Goal: Transaction & Acquisition: Purchase product/service

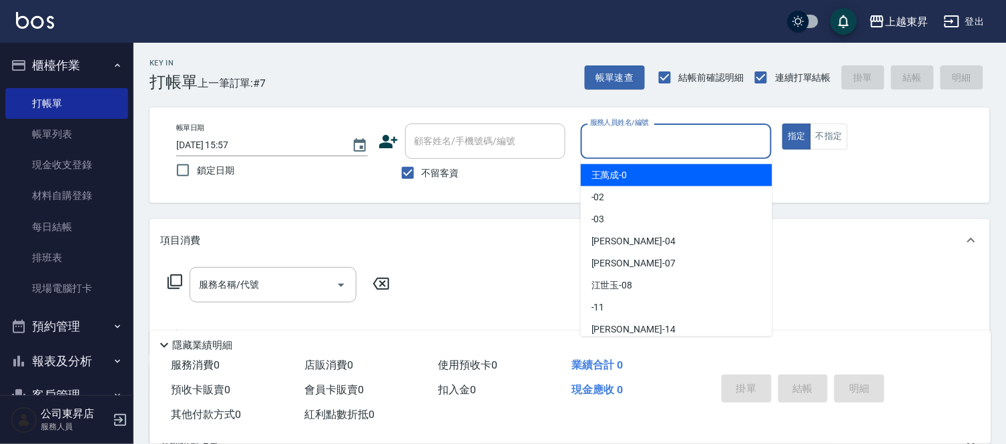
click at [622, 141] on input "服務人員姓名/編號" at bounding box center [677, 140] width 180 height 23
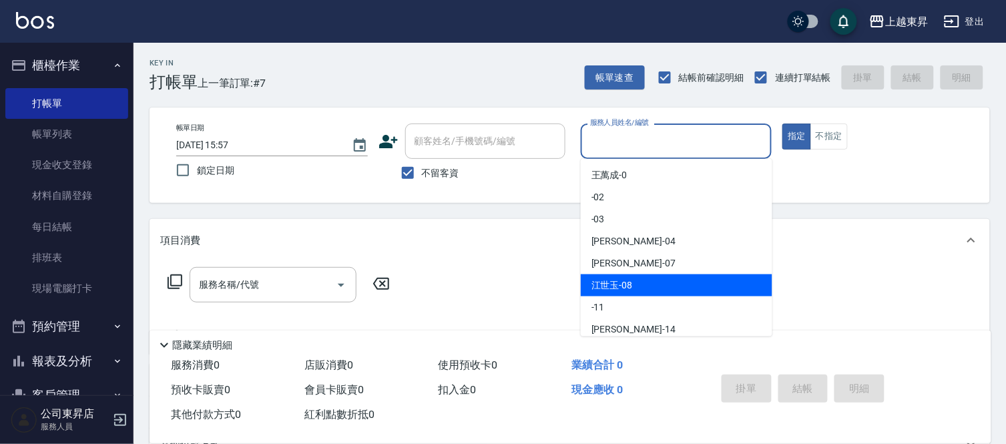
click at [627, 281] on span "[PERSON_NAME]-08" at bounding box center [611, 285] width 41 height 14
type input "[PERSON_NAME]-08"
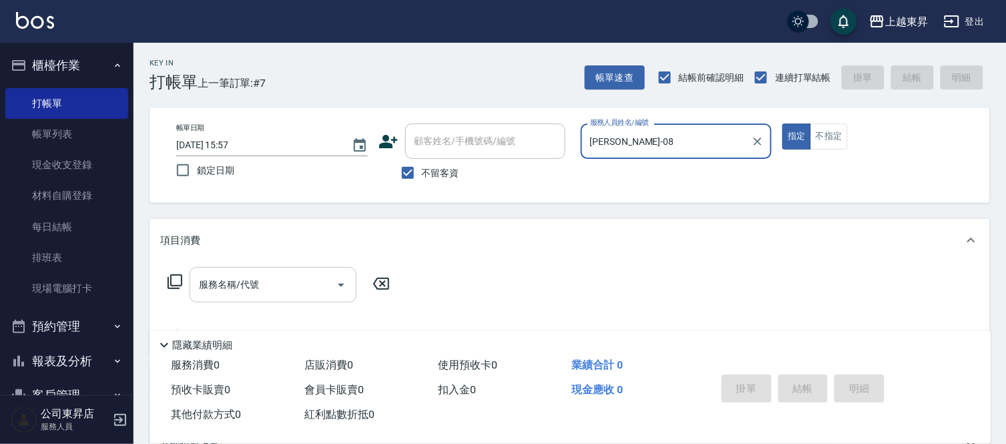
click at [268, 295] on div "服務名稱/代號" at bounding box center [273, 284] width 167 height 35
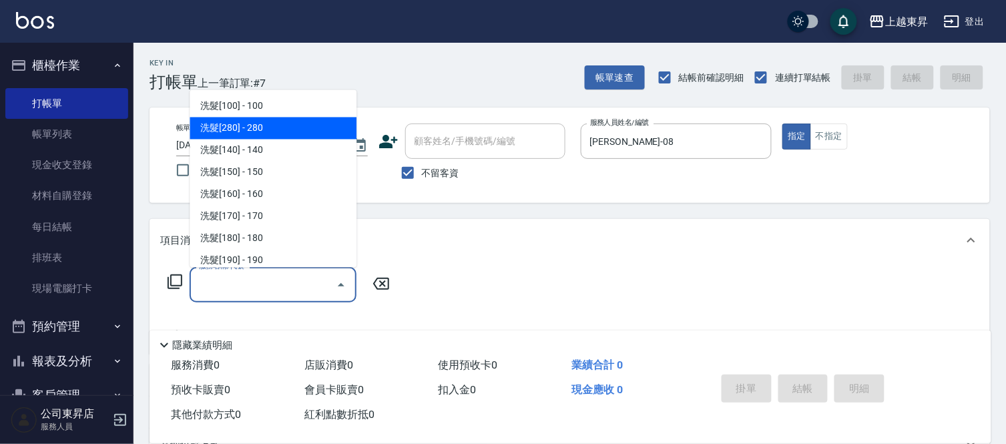
click at [270, 125] on span "洗髮[280] - 280" at bounding box center [273, 128] width 167 height 22
type input "洗髮[280](202)"
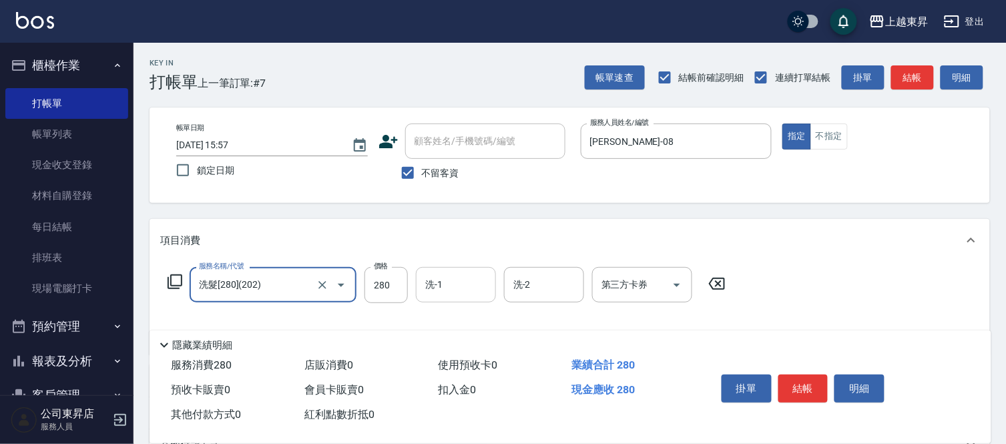
click at [458, 280] on input "洗-1" at bounding box center [456, 284] width 68 height 23
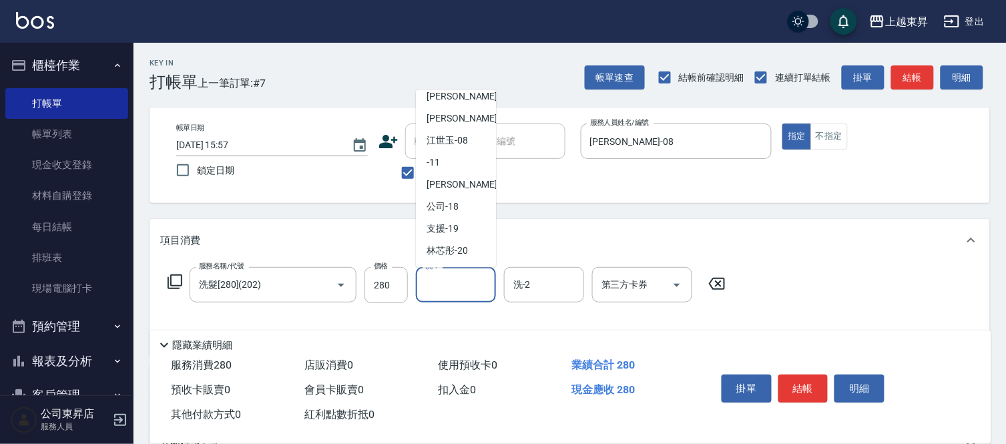
scroll to position [148, 0]
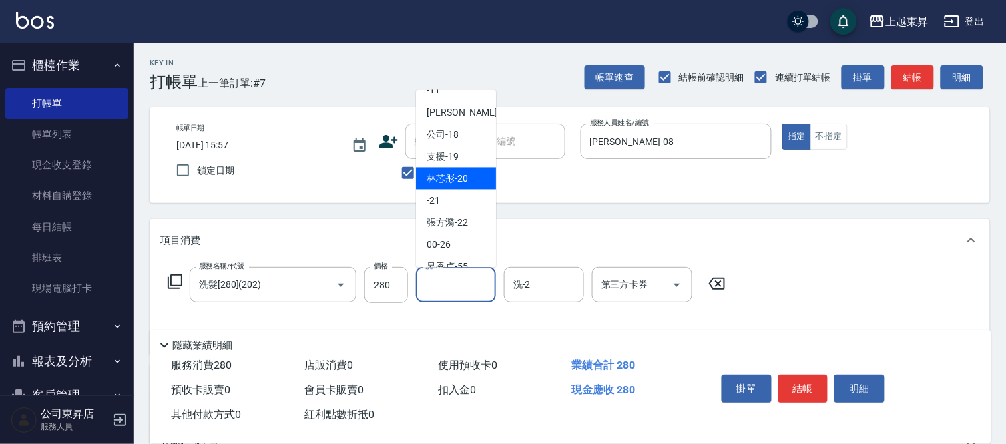
click at [454, 179] on span "林芯彤 -20" at bounding box center [446, 178] width 41 height 14
type input "林芯彤-20"
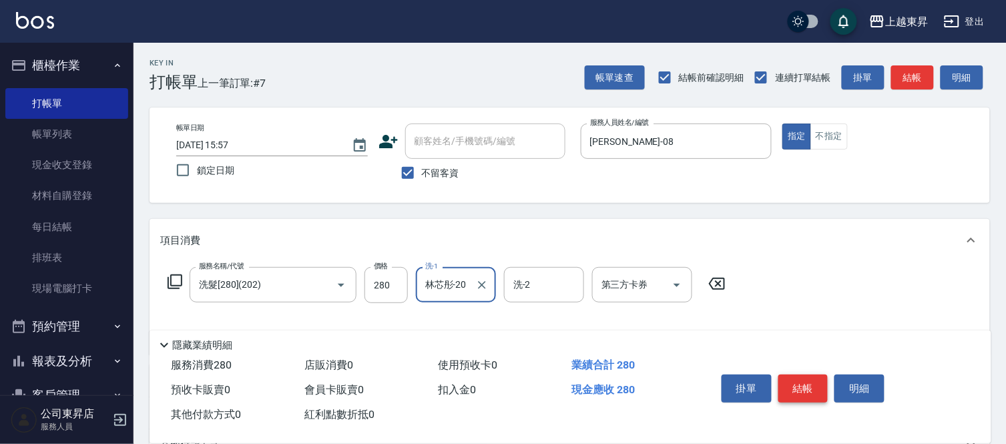
click at [816, 392] on button "結帳" at bounding box center [803, 388] width 50 height 28
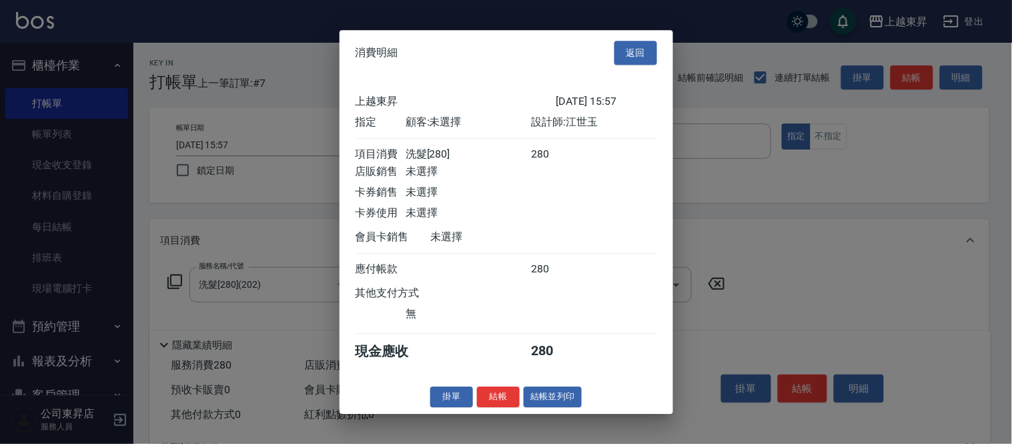
click at [537, 404] on button "結帳並列印" at bounding box center [553, 396] width 58 height 21
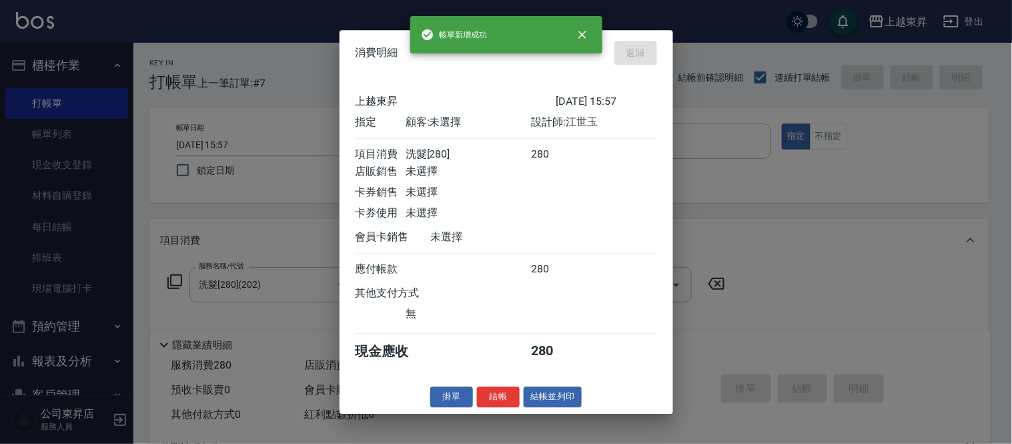
type input "[DATE] 16:50"
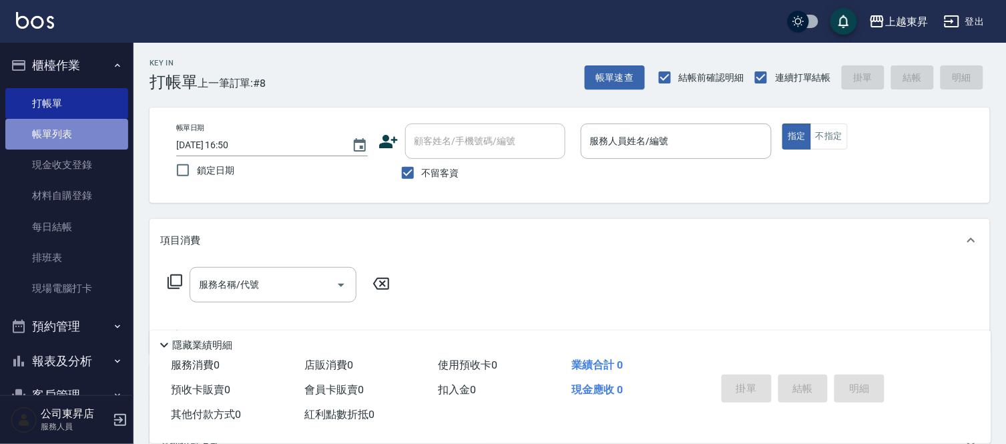
click at [95, 137] on link "帳單列表" at bounding box center [66, 134] width 123 height 31
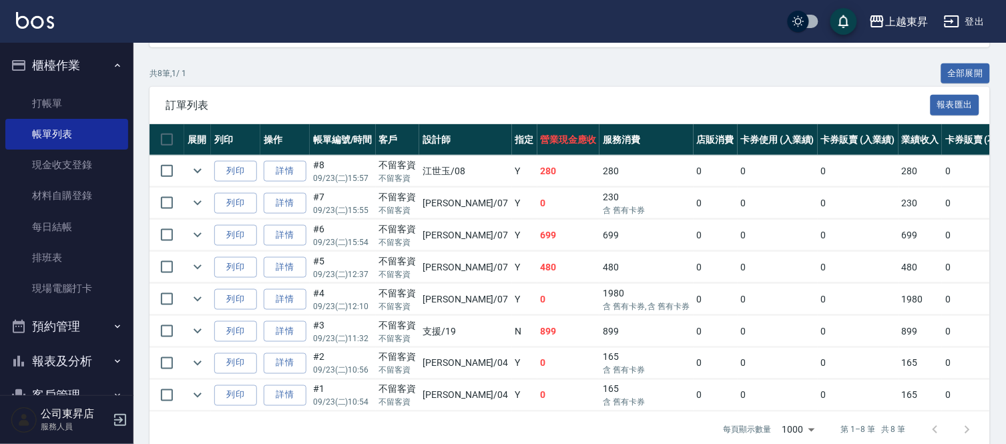
scroll to position [296, 0]
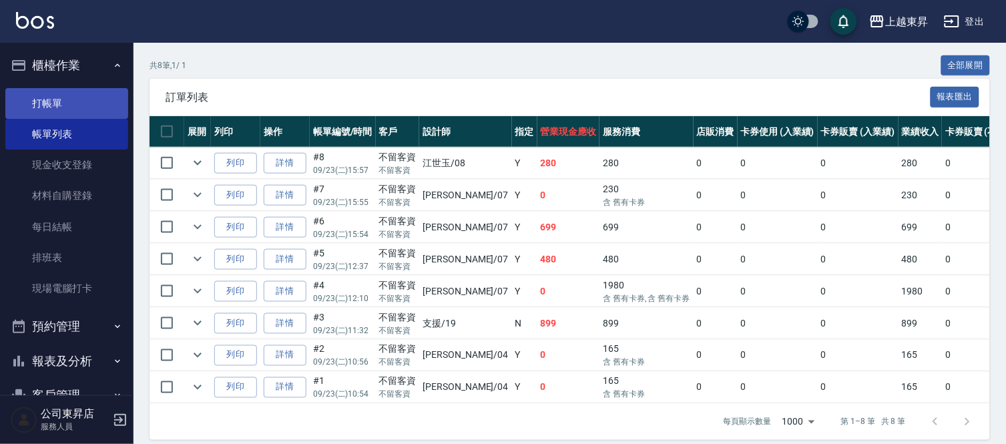
click at [87, 112] on link "打帳單" at bounding box center [66, 103] width 123 height 31
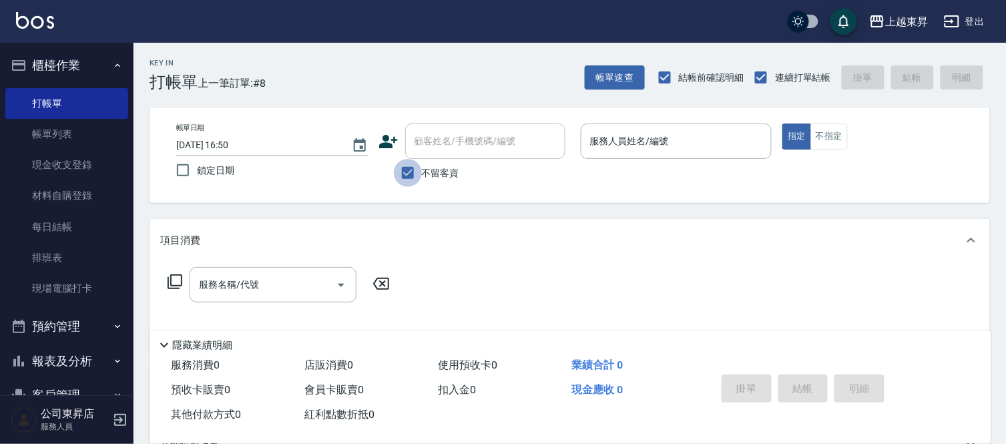
click at [411, 169] on input "不留客資" at bounding box center [408, 173] width 28 height 28
checkbox input "false"
click at [431, 136] on div "顧客姓名/手機號碼/編號 顧客姓名/手機號碼/編號" at bounding box center [485, 140] width 160 height 35
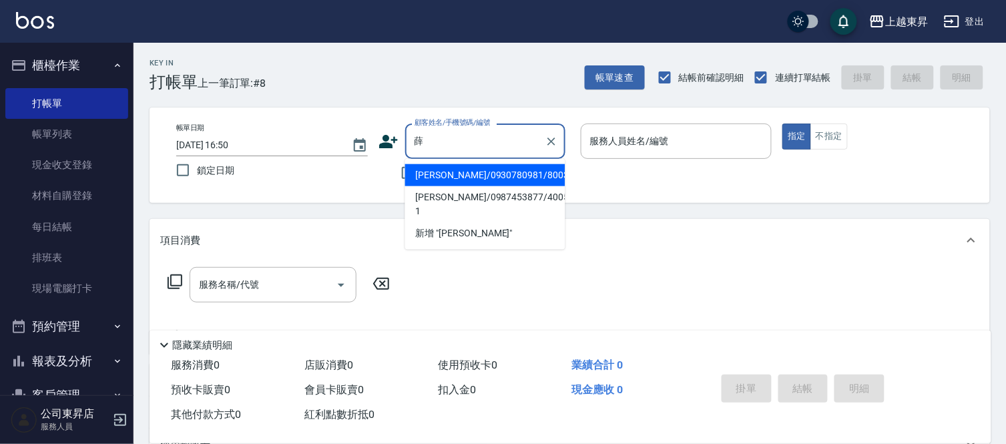
click at [464, 171] on li "[PERSON_NAME]/0930780981/80031" at bounding box center [485, 175] width 160 height 22
type input "[PERSON_NAME]/0930780981/80031"
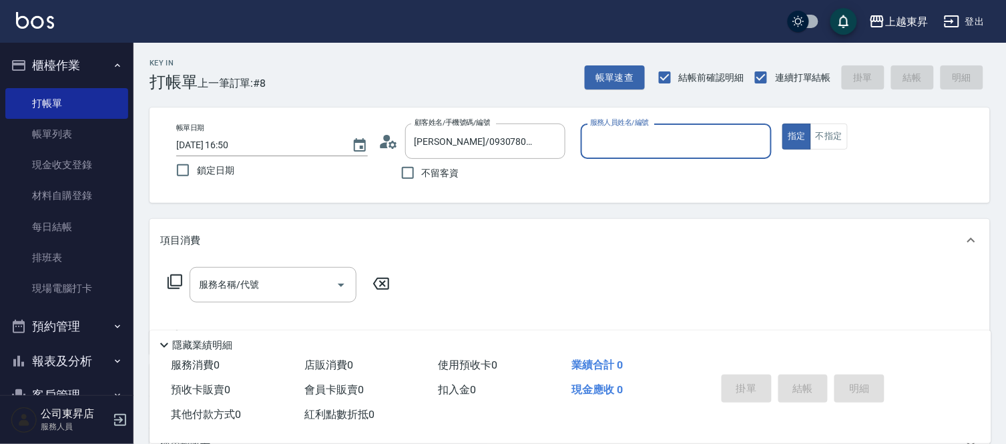
type input "[PERSON_NAME]-08"
click at [248, 280] on div "服務名稱/代號 服務名稱/代號" at bounding box center [273, 284] width 167 height 35
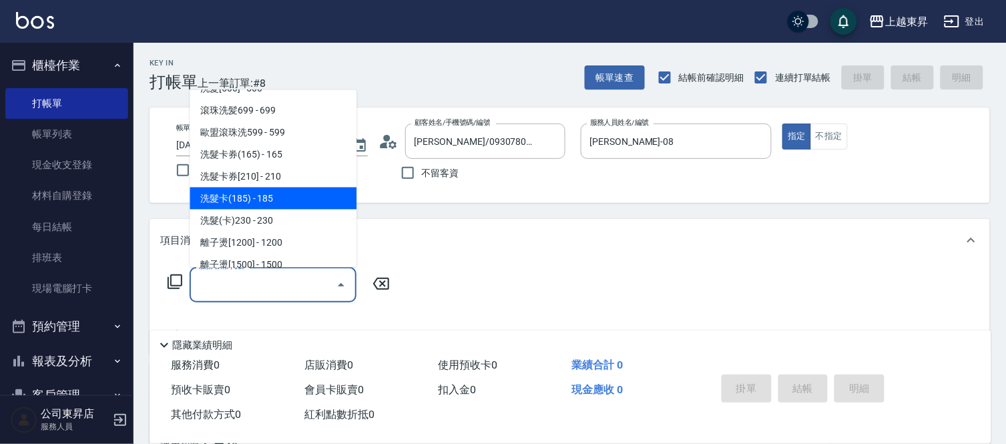
scroll to position [296, 0]
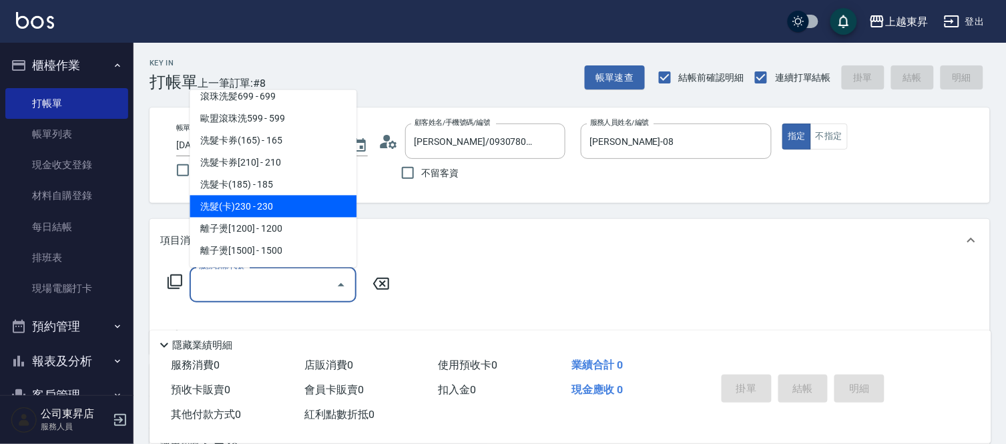
click at [272, 197] on span "洗髮(卡)230 - 230" at bounding box center [273, 207] width 167 height 22
type input "洗髮(卡)230(224)"
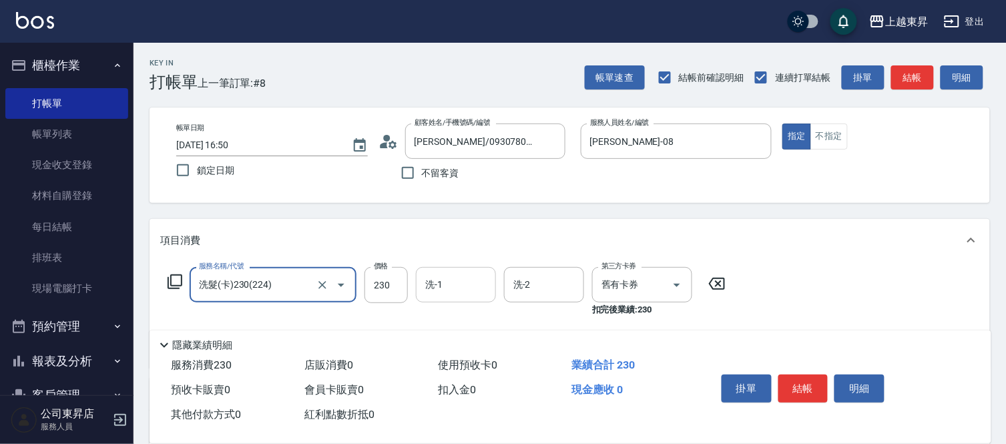
click at [446, 287] on input "洗-1" at bounding box center [456, 284] width 68 height 23
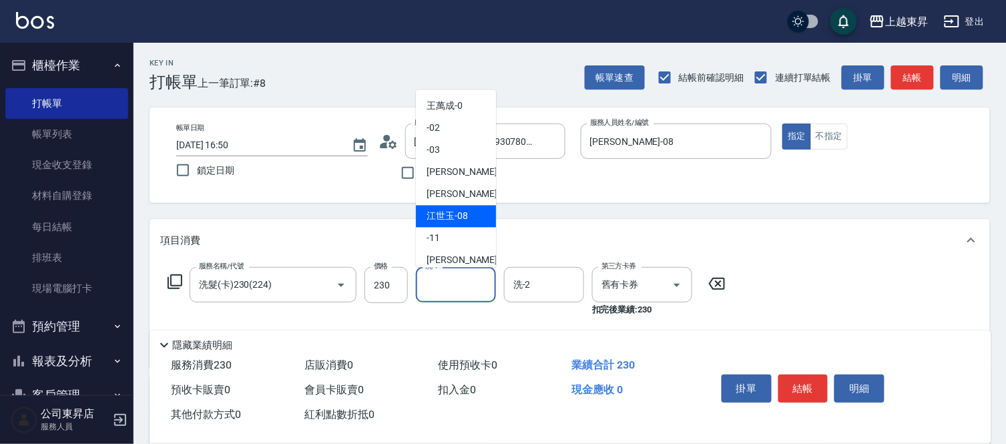
click at [444, 218] on span "[PERSON_NAME]-08" at bounding box center [446, 217] width 41 height 14
type input "[PERSON_NAME]-08"
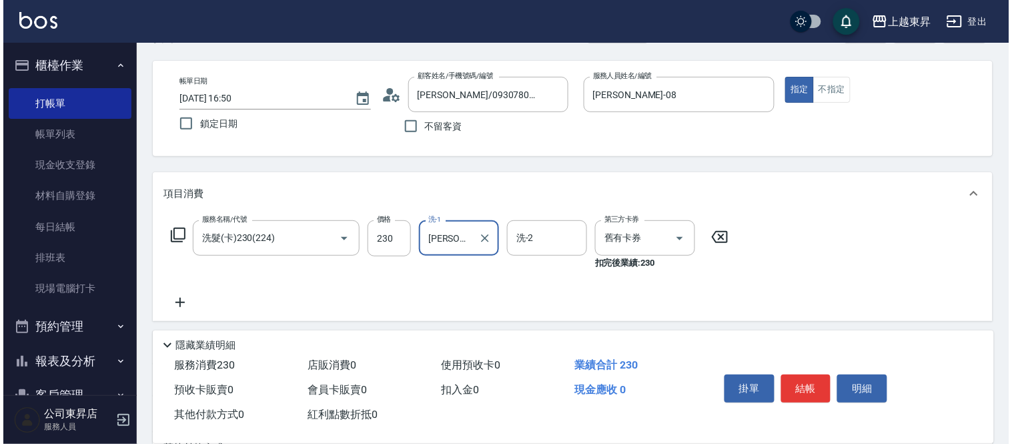
scroll to position [222, 0]
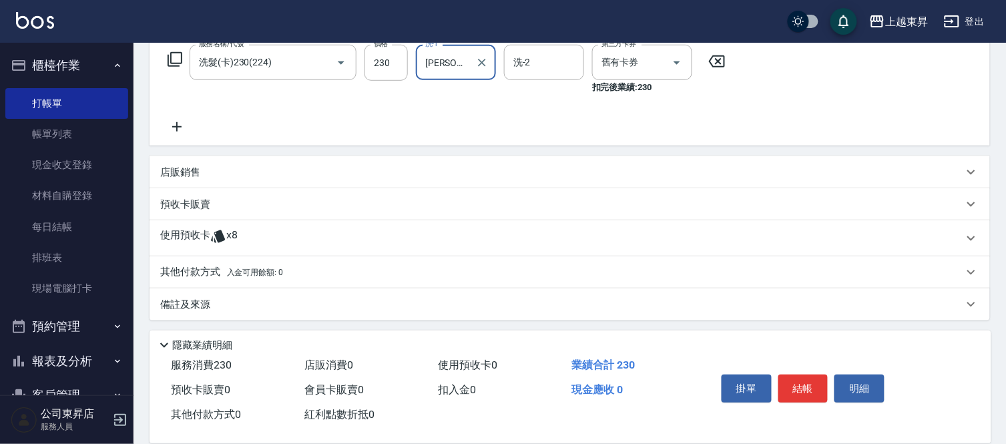
click at [171, 123] on icon at bounding box center [176, 127] width 33 height 16
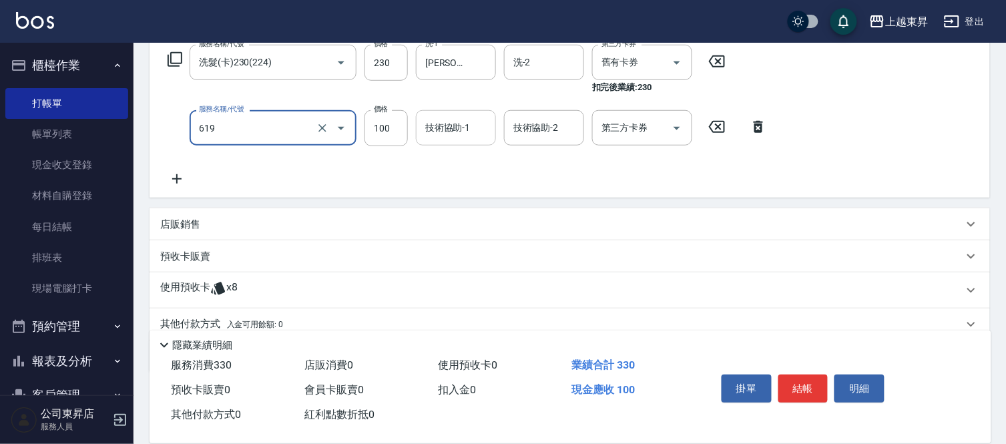
type input "煥彩.玻酸.晶膜.水療(619)"
click at [444, 127] on div "技術協助-1 技術協助-1" at bounding box center [456, 127] width 80 height 35
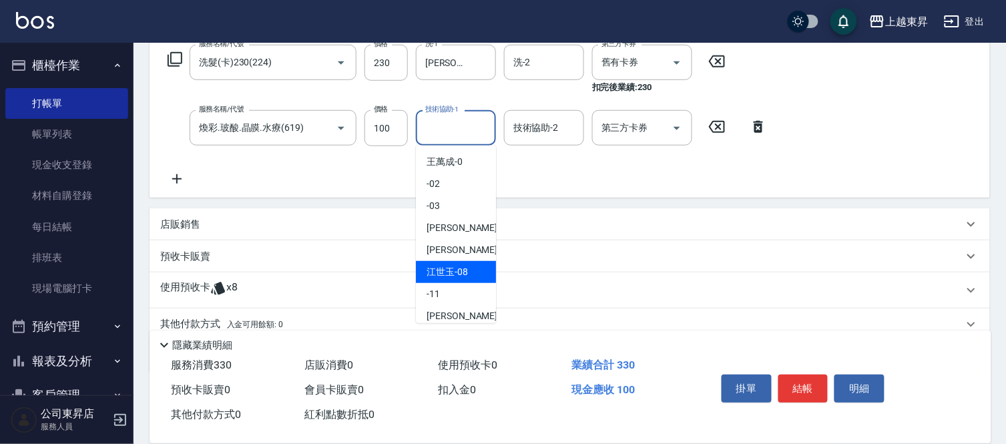
click at [455, 272] on span "[PERSON_NAME]-08" at bounding box center [446, 272] width 41 height 14
type input "[PERSON_NAME]-08"
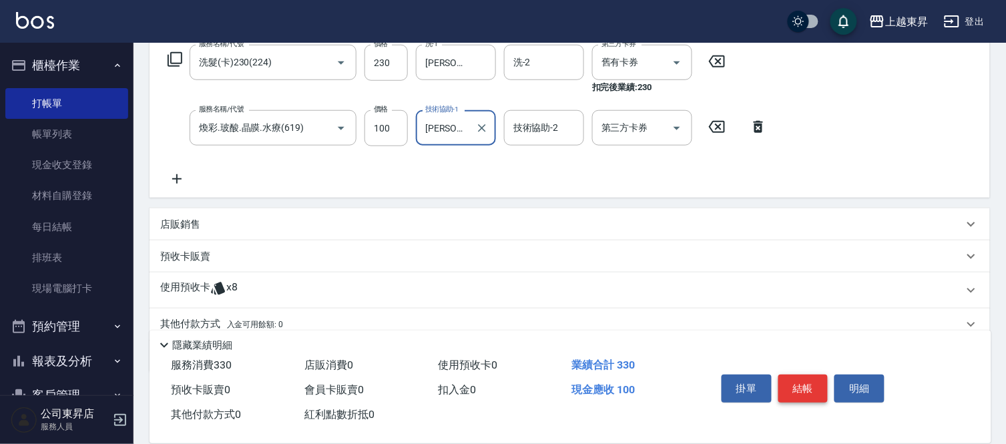
click at [801, 378] on button "結帳" at bounding box center [803, 388] width 50 height 28
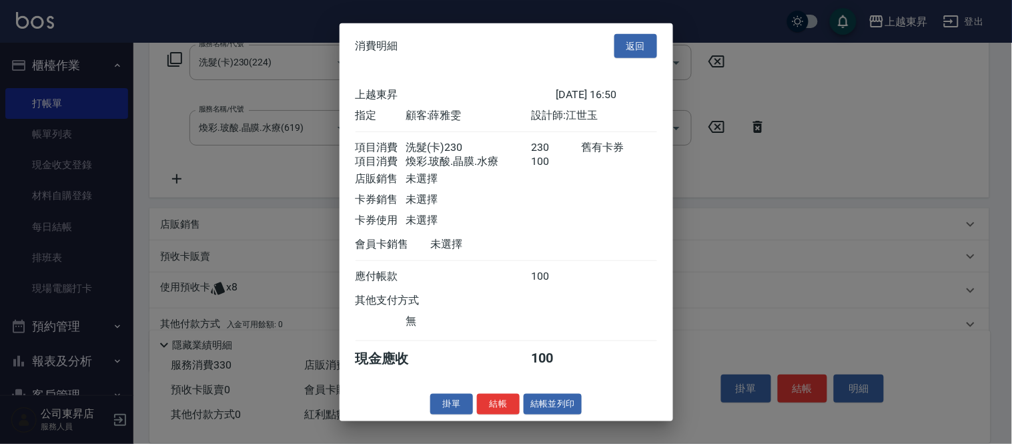
click at [557, 405] on button "結帳並列印" at bounding box center [553, 404] width 58 height 21
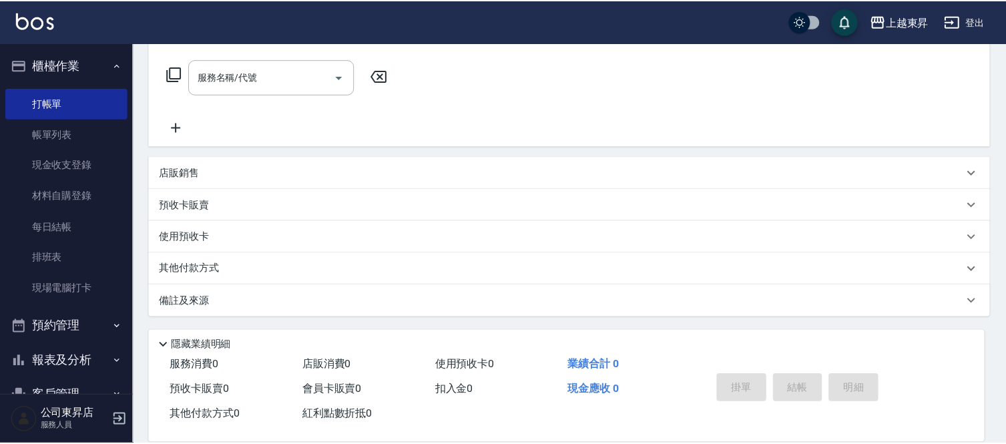
scroll to position [0, 0]
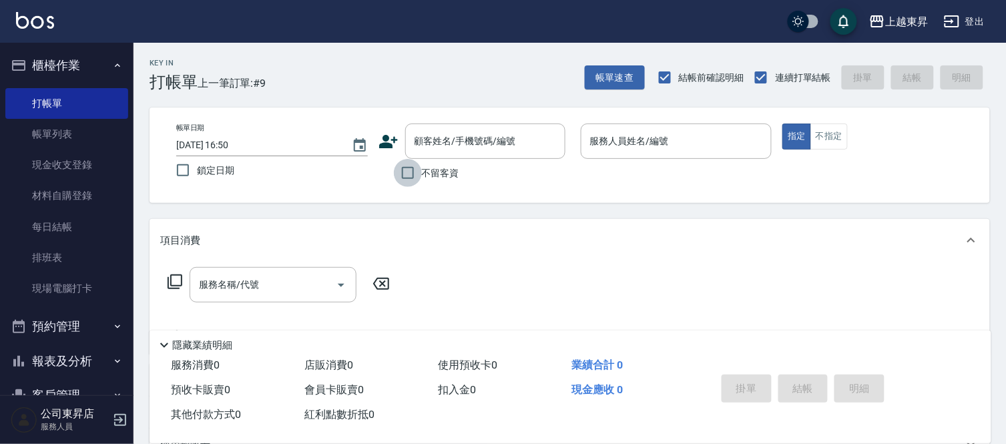
click at [405, 165] on input "不留客資" at bounding box center [408, 173] width 28 height 28
checkbox input "true"
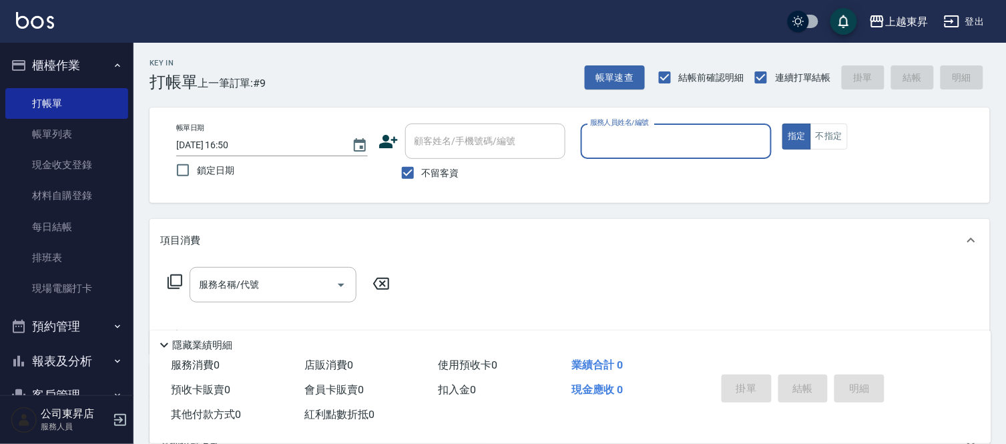
click at [615, 148] on input "服務人員姓名/編號" at bounding box center [677, 140] width 180 height 23
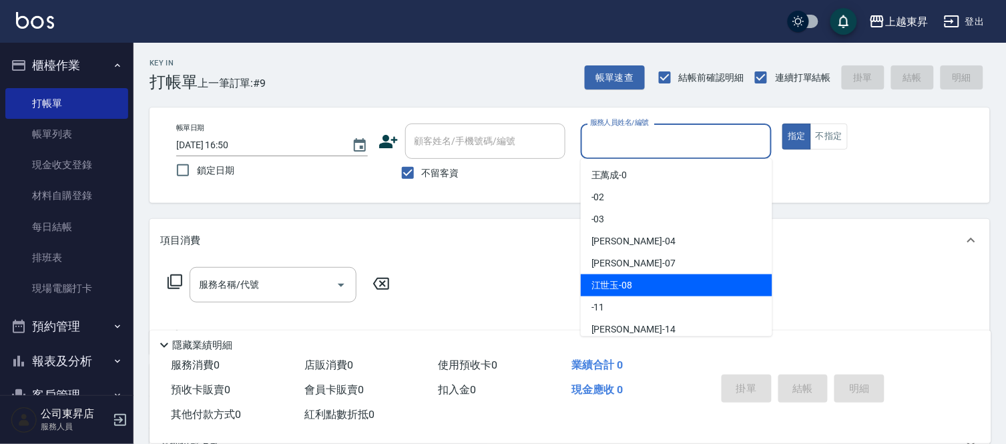
click at [646, 278] on div "[PERSON_NAME]-08" at bounding box center [677, 285] width 192 height 22
type input "[PERSON_NAME]-08"
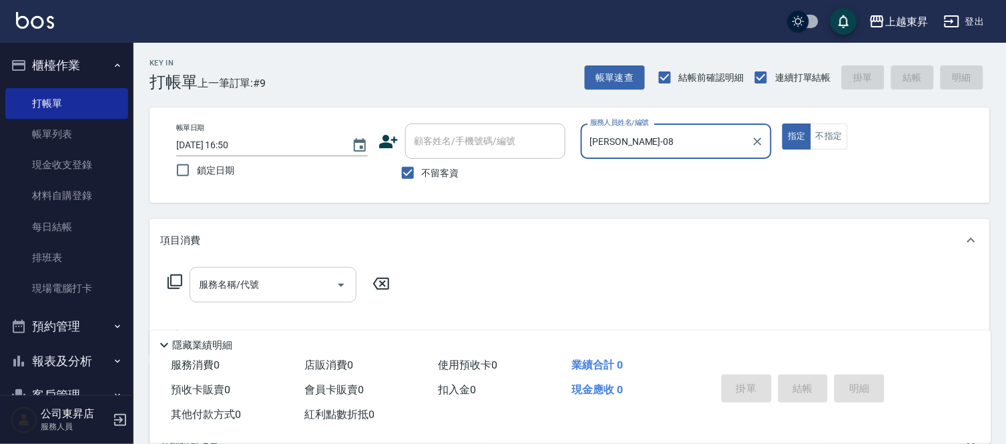
click at [263, 289] on input "服務名稱/代號" at bounding box center [263, 284] width 135 height 23
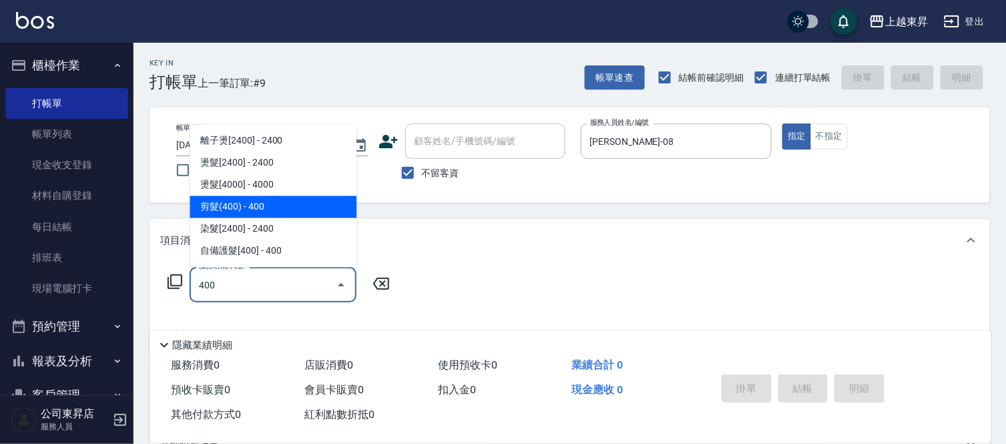
click at [282, 203] on span "剪髮(400) - 400" at bounding box center [273, 207] width 167 height 22
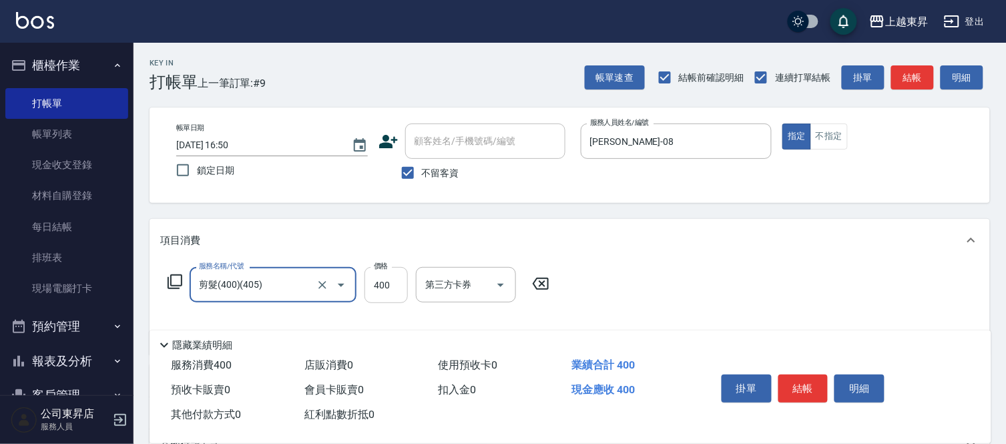
type input "剪髮(400)(405)"
click at [391, 290] on input "400" at bounding box center [385, 285] width 43 height 36
type input "430"
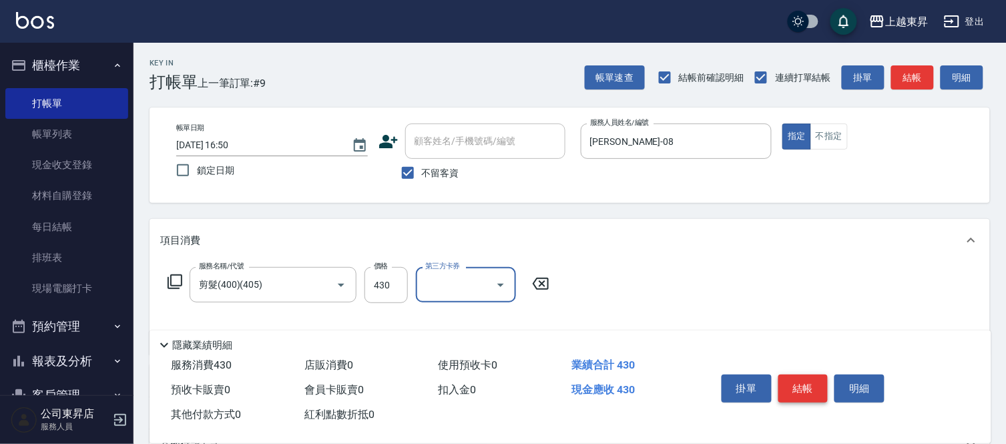
click at [796, 381] on button "結帳" at bounding box center [803, 388] width 50 height 28
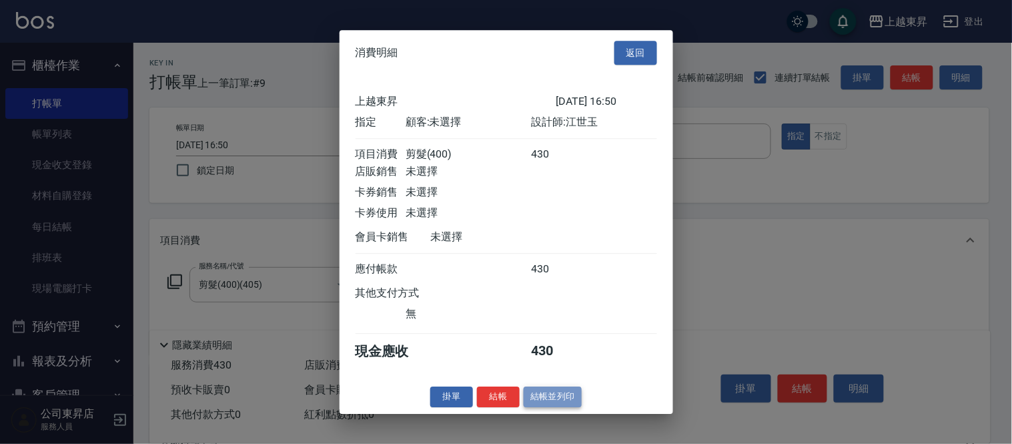
click at [555, 403] on button "結帳並列印" at bounding box center [553, 396] width 58 height 21
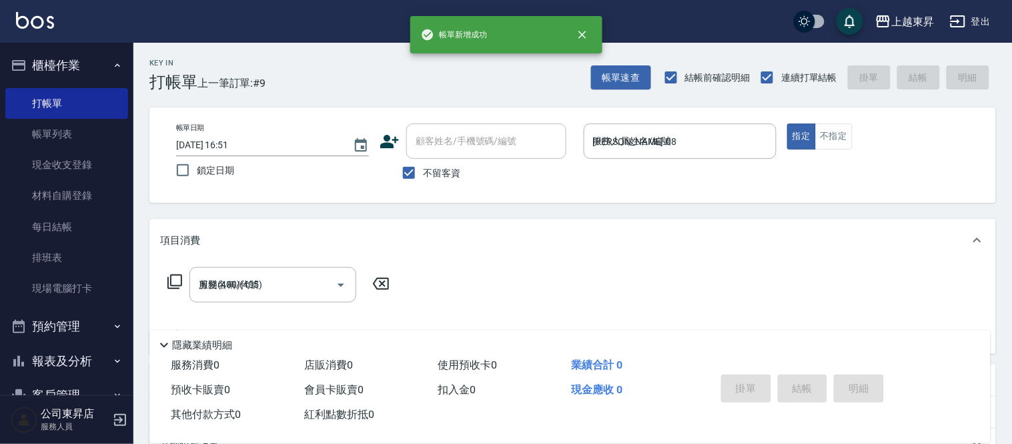
type input "[DATE] 16:51"
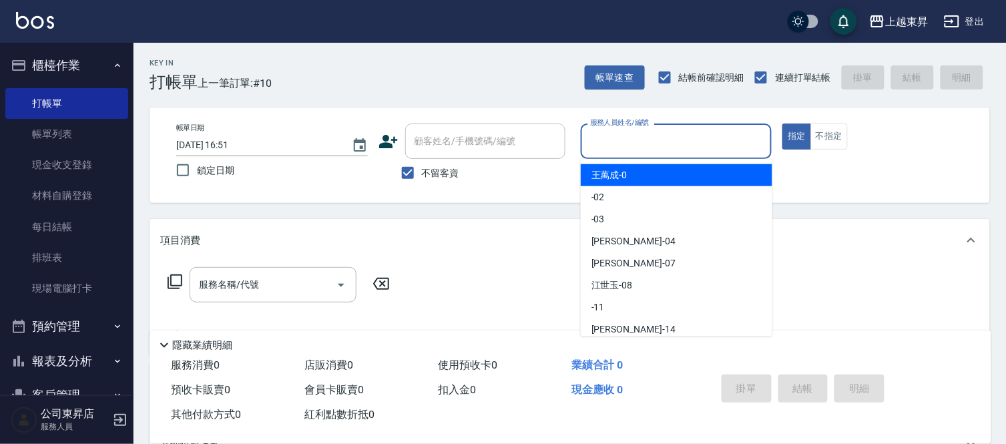
click at [663, 143] on input "服務人員姓名/編號" at bounding box center [677, 140] width 180 height 23
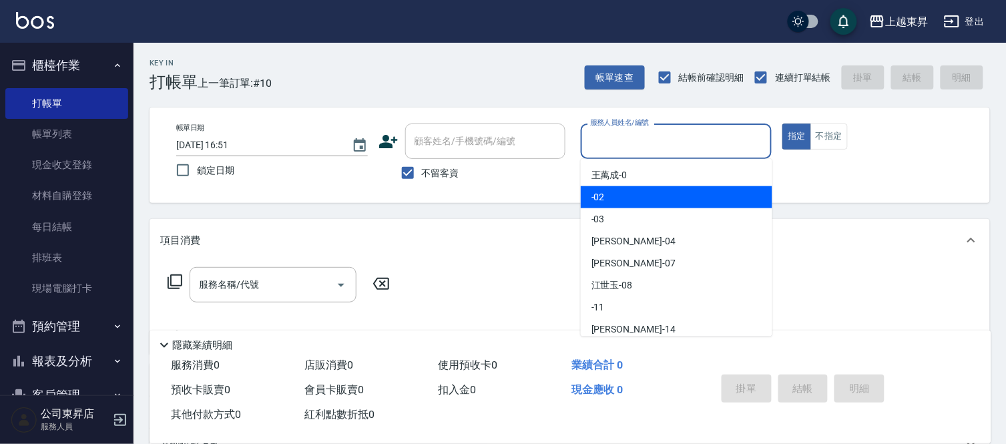
click at [543, 194] on div "帳單日期 [DATE] 16:51 鎖定日期 顧客姓名/手機號碼/編號 顧客姓名/手機號碼/編號 不留客資 服務人員姓名/編號 服務人員姓名/編號 指定 不指定" at bounding box center [569, 154] width 840 height 95
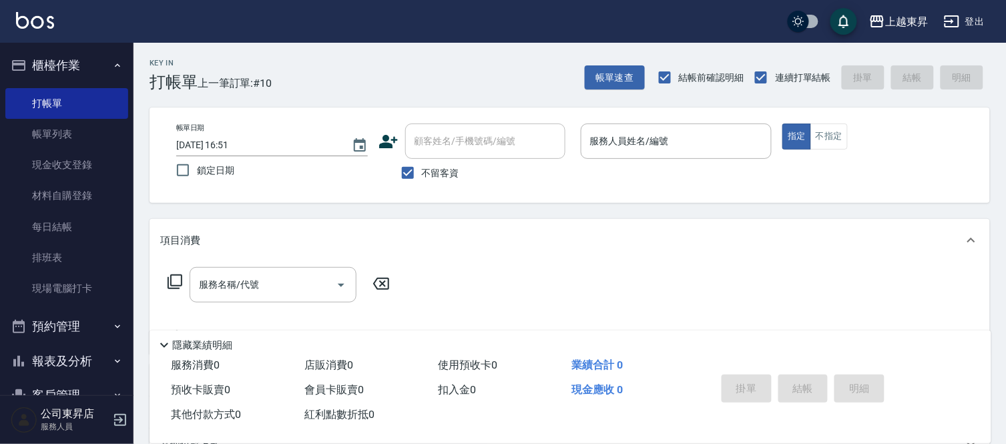
click at [445, 173] on span "不留客資" at bounding box center [440, 173] width 37 height 14
click at [422, 173] on input "不留客資" at bounding box center [408, 173] width 28 height 28
checkbox input "false"
click at [484, 134] on div "顧客姓名/手機號碼/編號 顧客姓名/手機號碼/編號" at bounding box center [485, 140] width 160 height 35
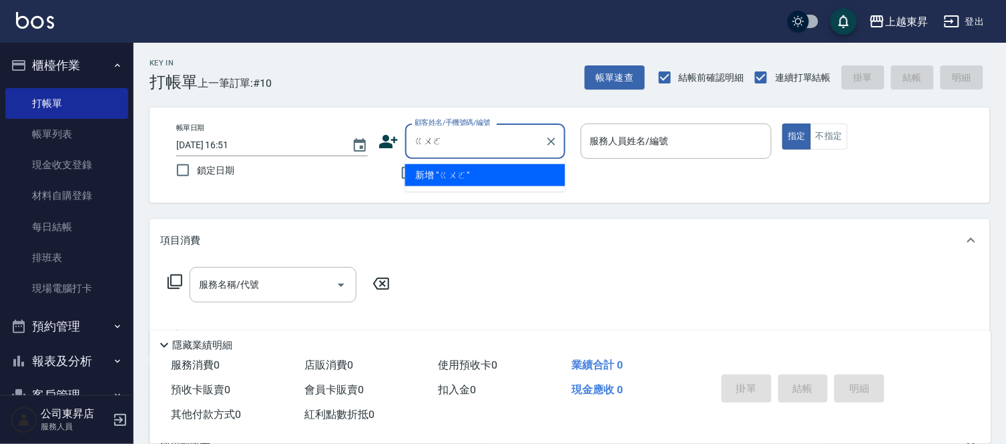
type input "國"
type input "裹"
type input "國"
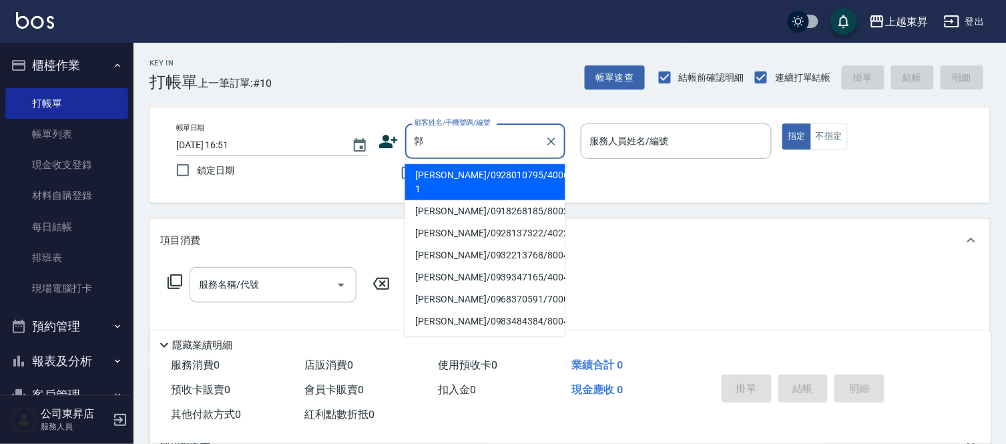
click at [491, 266] on li "[PERSON_NAME]/0939347165/40045" at bounding box center [485, 277] width 160 height 22
type input "[PERSON_NAME]/0939347165/40045"
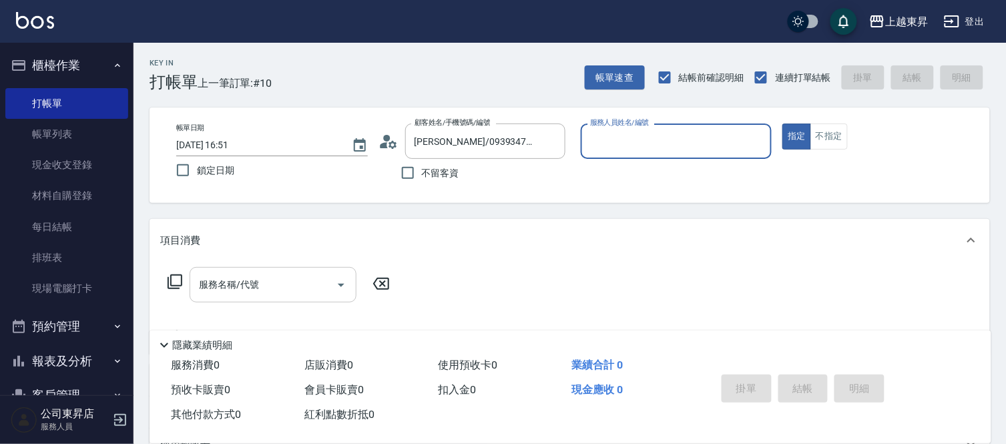
type input "[PERSON_NAME]04"
click at [256, 274] on input "服務名稱/代號" at bounding box center [263, 284] width 135 height 23
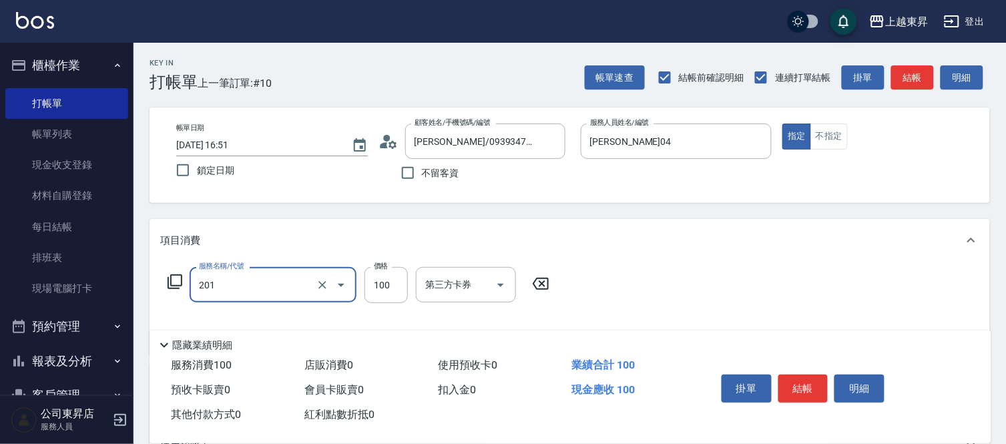
type input "洗髮[100](201)"
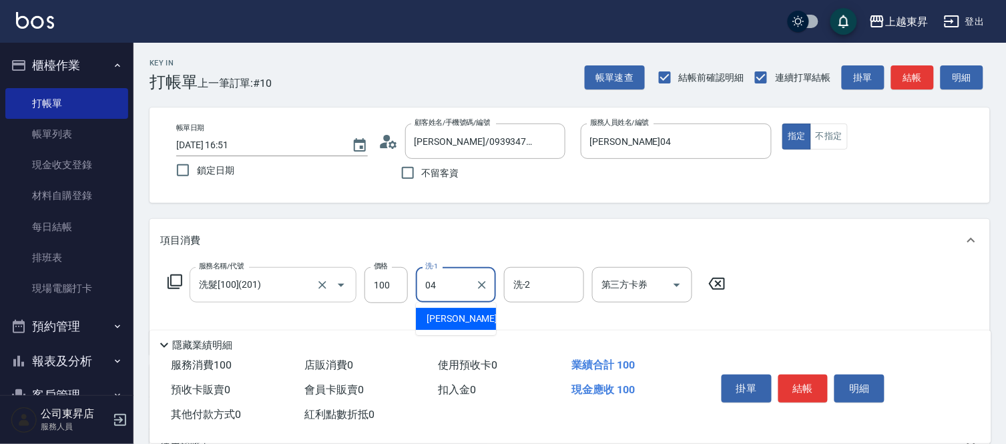
type input "[PERSON_NAME]04"
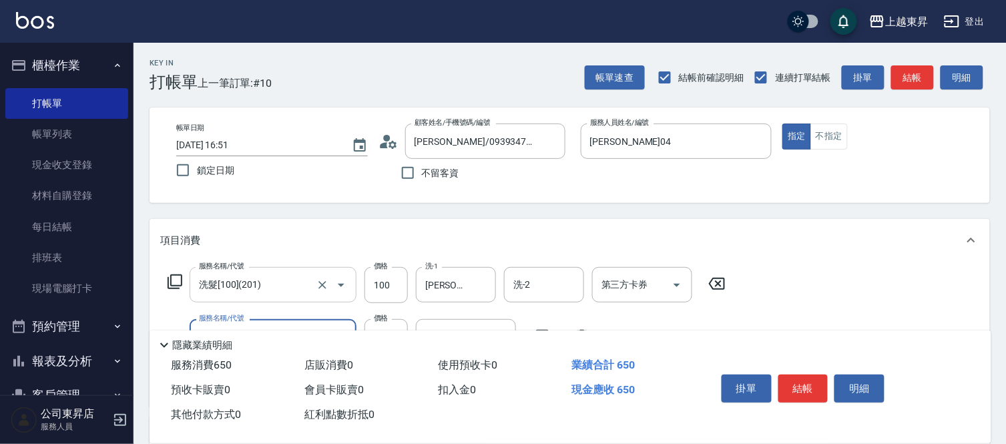
type input "剪髮(550)(409)"
type input "580"
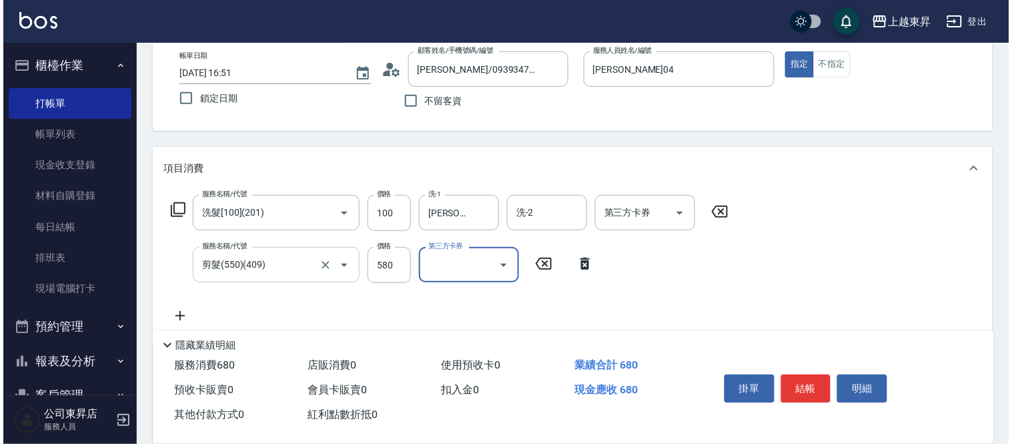
scroll to position [148, 0]
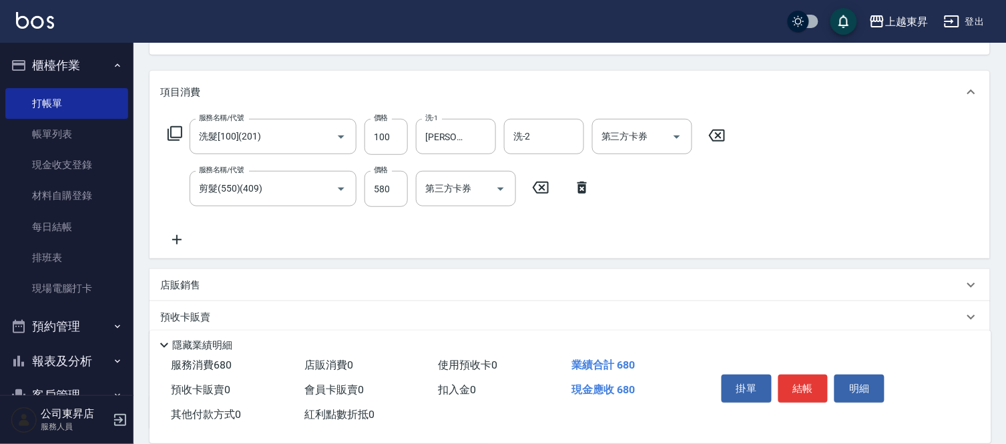
click at [174, 238] on icon at bounding box center [176, 240] width 33 height 16
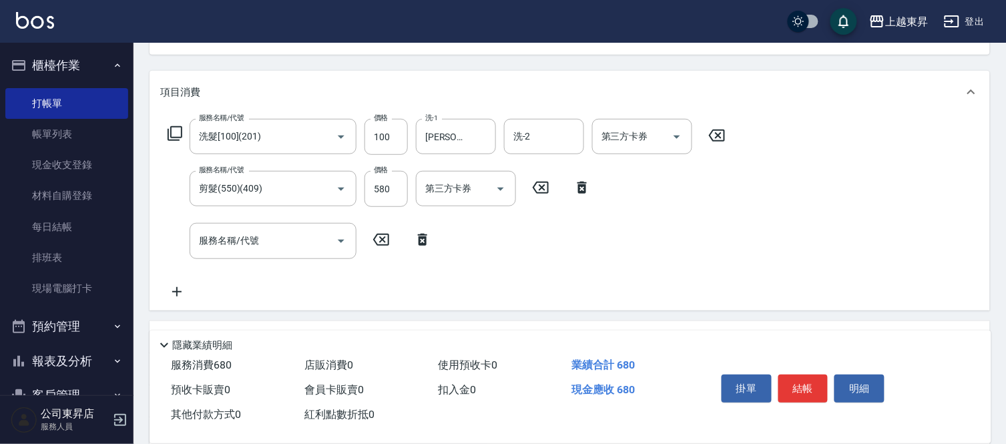
click at [174, 131] on icon at bounding box center [175, 133] width 16 height 16
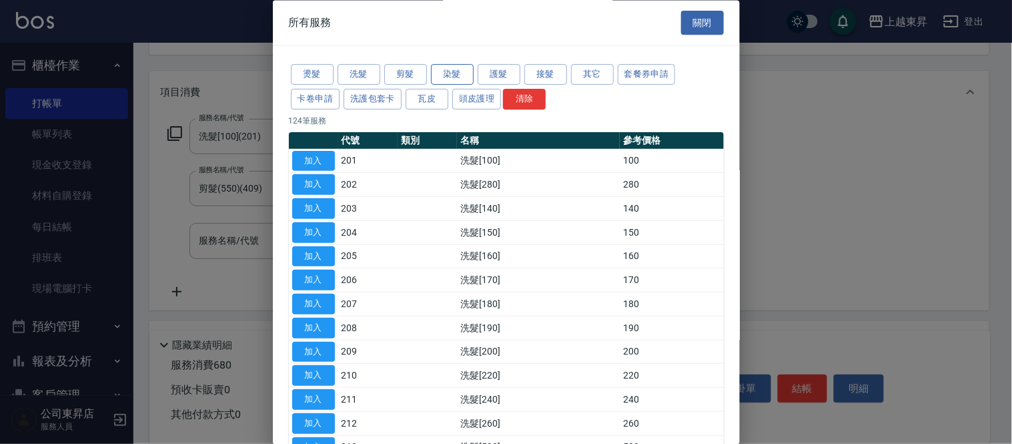
click at [454, 72] on button "染髮" at bounding box center [452, 75] width 43 height 21
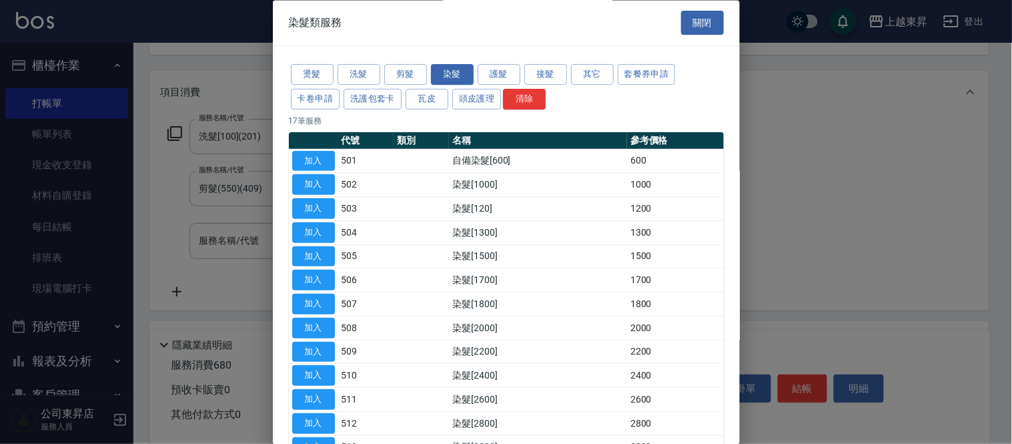
click at [314, 158] on button "加入" at bounding box center [313, 161] width 43 height 21
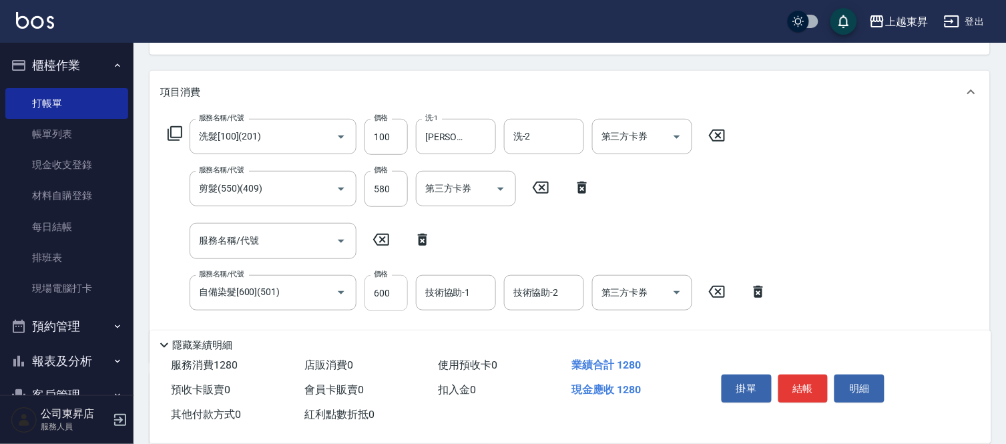
click at [394, 283] on input "600" at bounding box center [385, 293] width 43 height 36
click at [378, 302] on input "600" at bounding box center [385, 293] width 43 height 36
click at [390, 292] on input "600" at bounding box center [385, 293] width 43 height 36
type input "800"
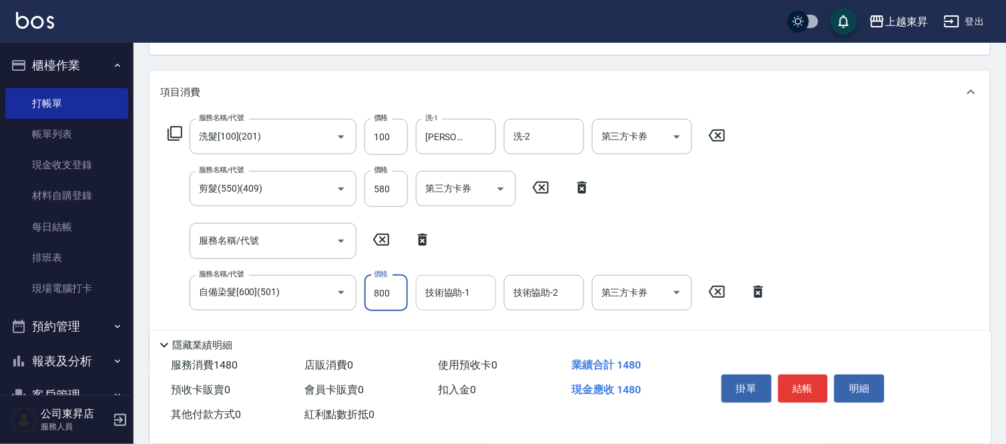
click at [444, 295] on input "技術協助-1" at bounding box center [456, 292] width 68 height 23
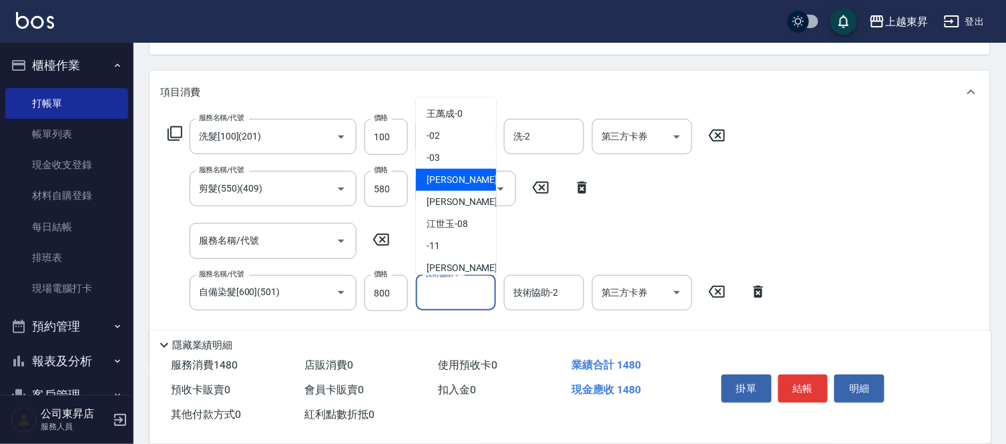
click at [456, 181] on span "[PERSON_NAME]04" at bounding box center [468, 180] width 84 height 14
type input "[PERSON_NAME]04"
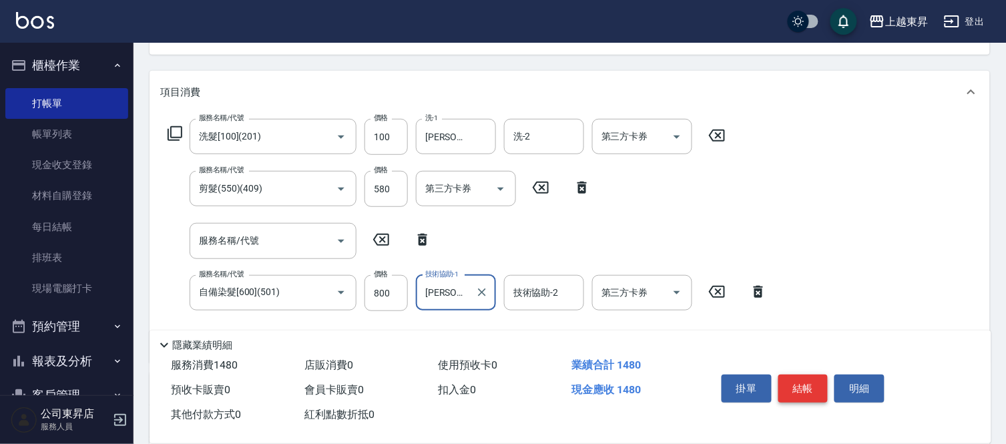
click at [804, 382] on button "結帳" at bounding box center [803, 388] width 50 height 28
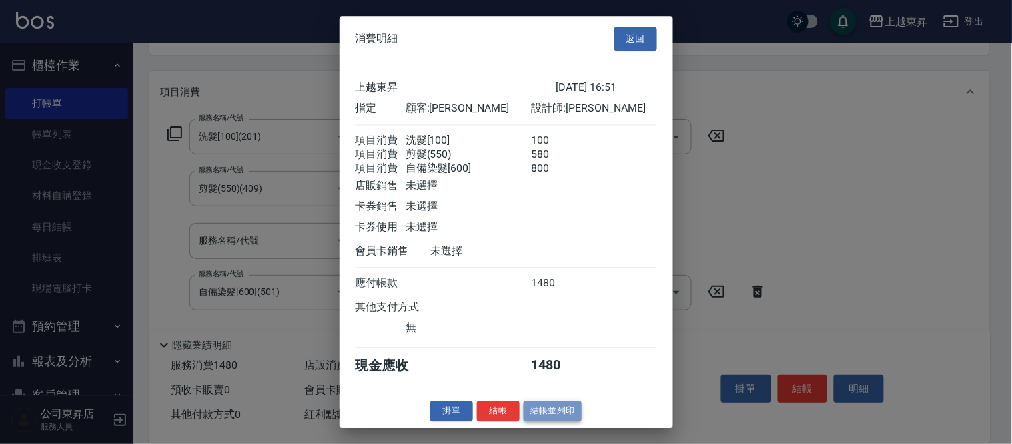
click at [543, 421] on button "結帳並列印" at bounding box center [553, 410] width 58 height 21
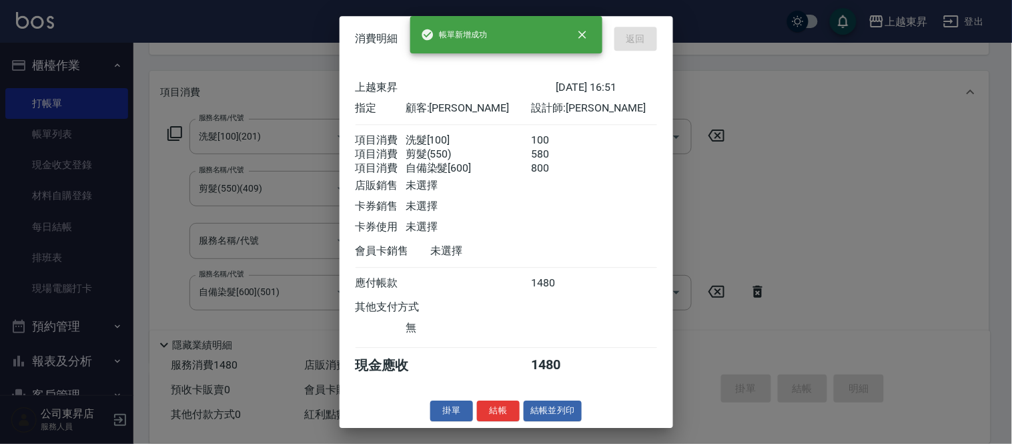
type input "[DATE] 17:49"
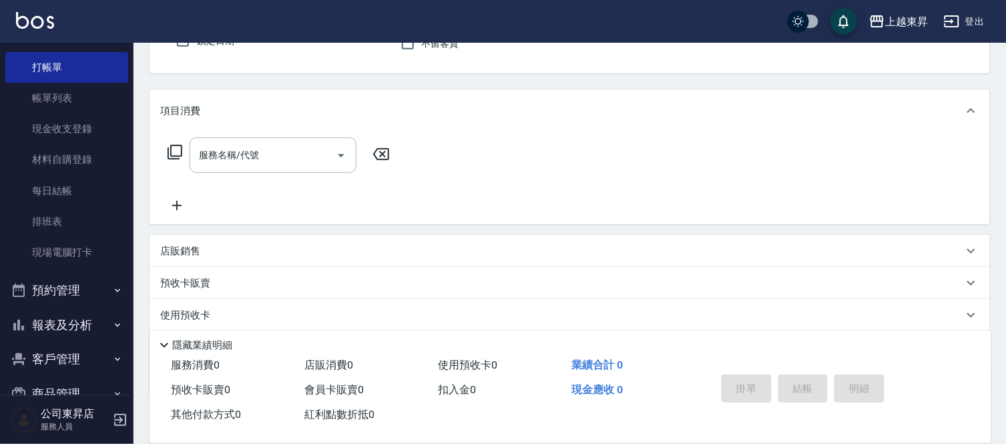
scroll to position [67, 0]
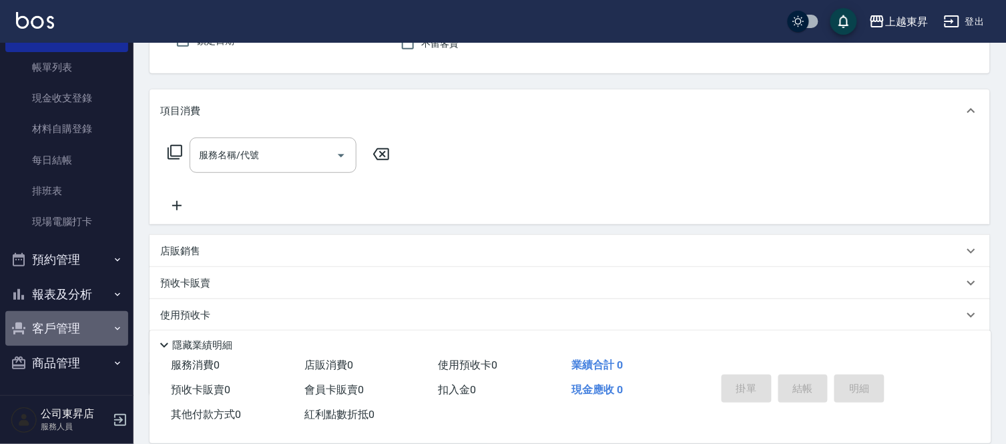
click at [69, 332] on button "客戶管理" at bounding box center [66, 328] width 123 height 35
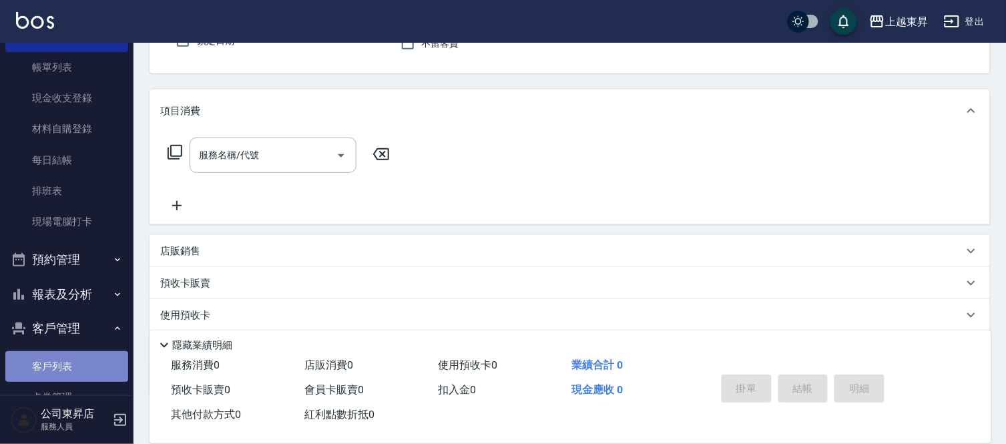
click at [75, 375] on link "客戶列表" at bounding box center [66, 366] width 123 height 31
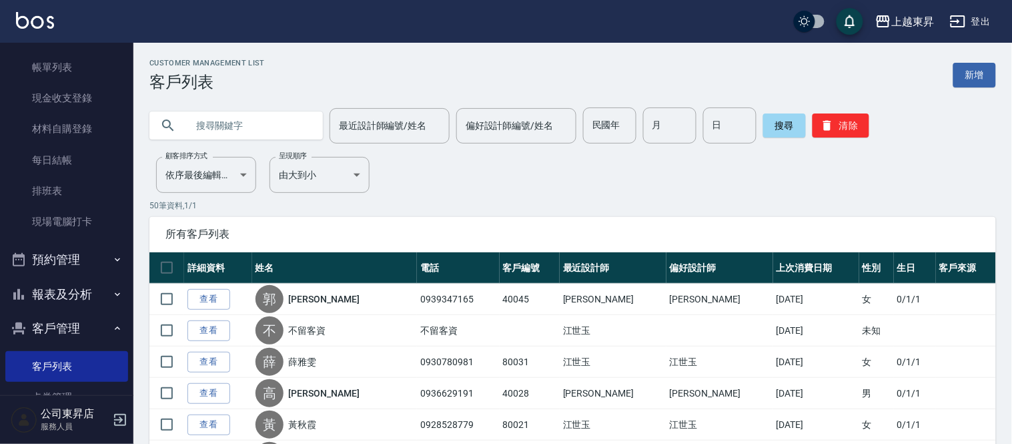
click at [225, 123] on input "text" at bounding box center [249, 125] width 125 height 36
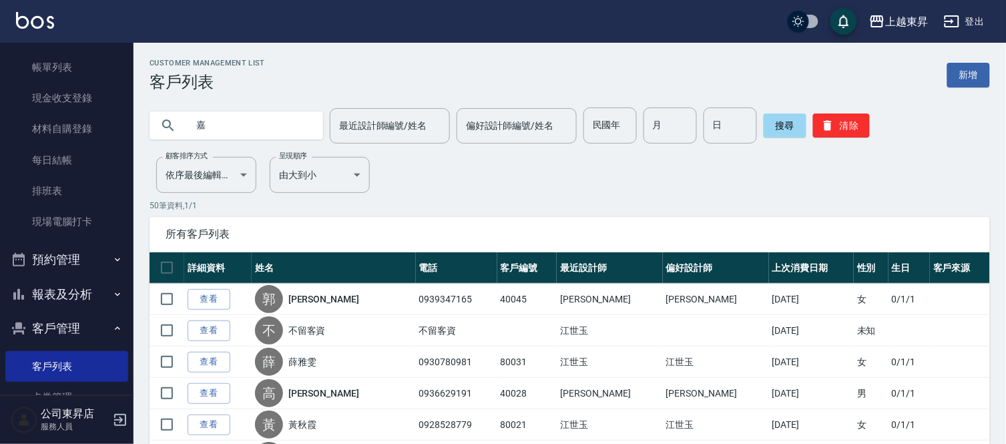
type input "嘉"
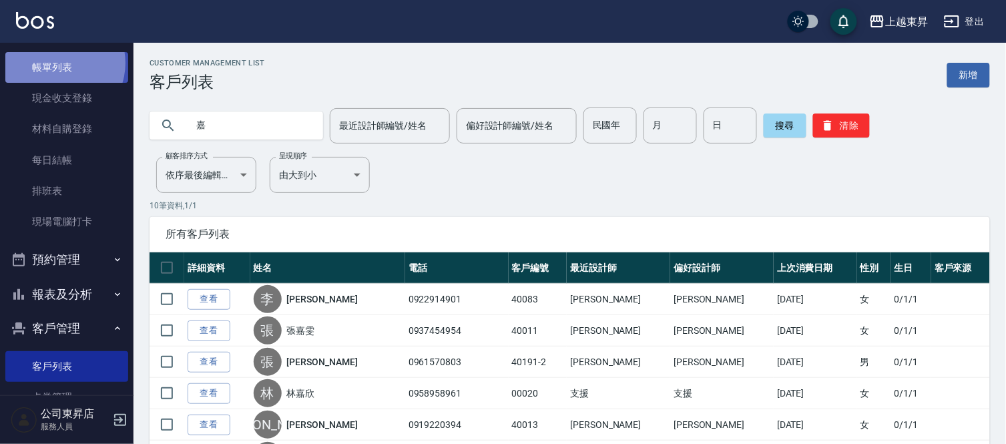
click at [57, 63] on link "帳單列表" at bounding box center [66, 67] width 123 height 31
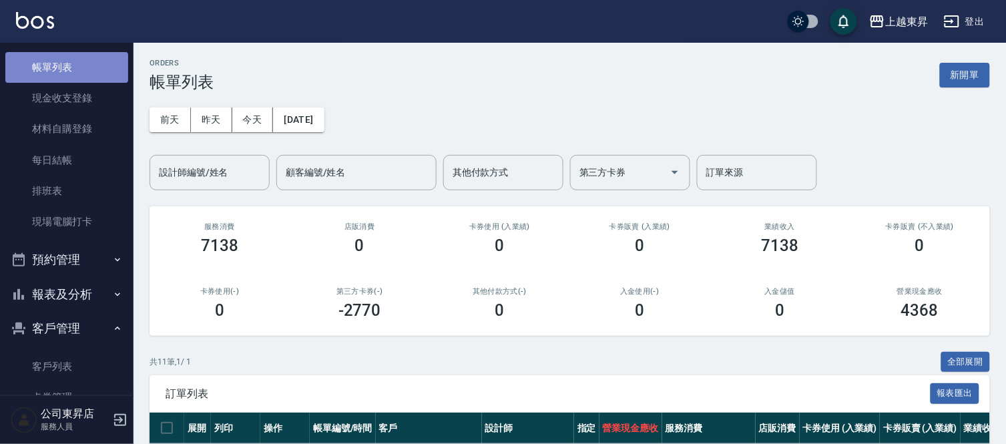
click at [85, 74] on link "帳單列表" at bounding box center [66, 67] width 123 height 31
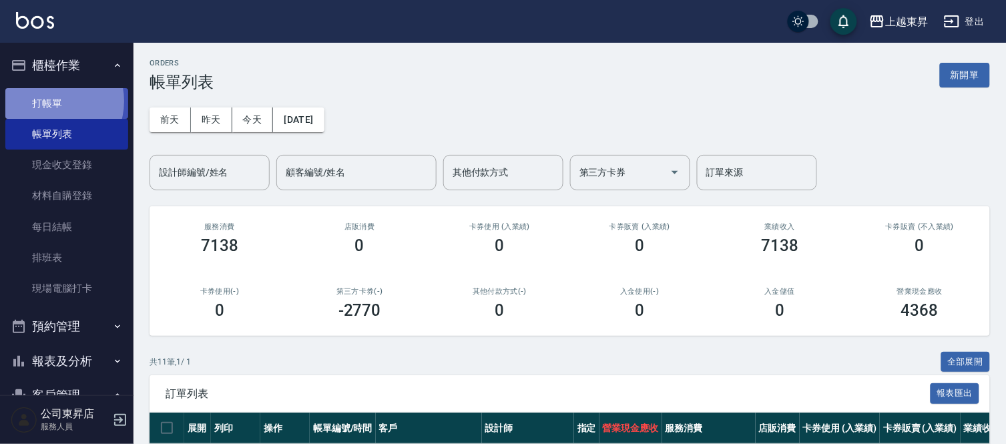
click at [52, 101] on link "打帳單" at bounding box center [66, 103] width 123 height 31
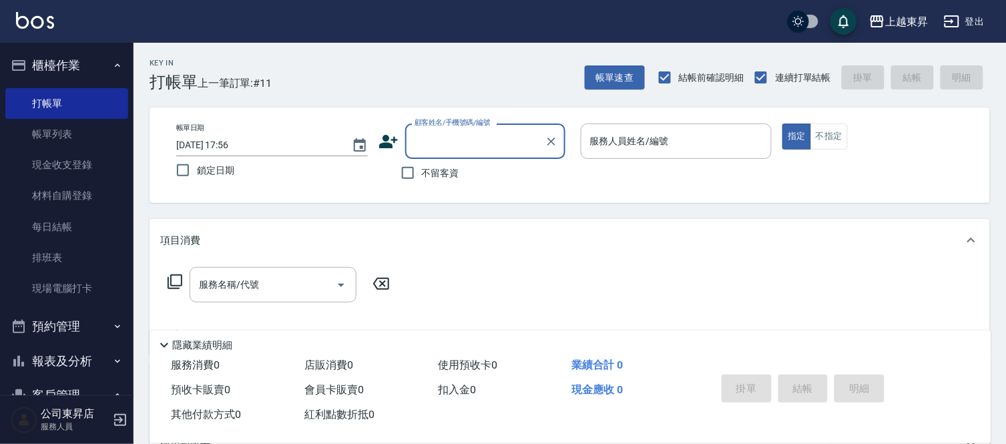
click at [424, 142] on input "顧客姓名/手機號碼/編號" at bounding box center [475, 140] width 128 height 23
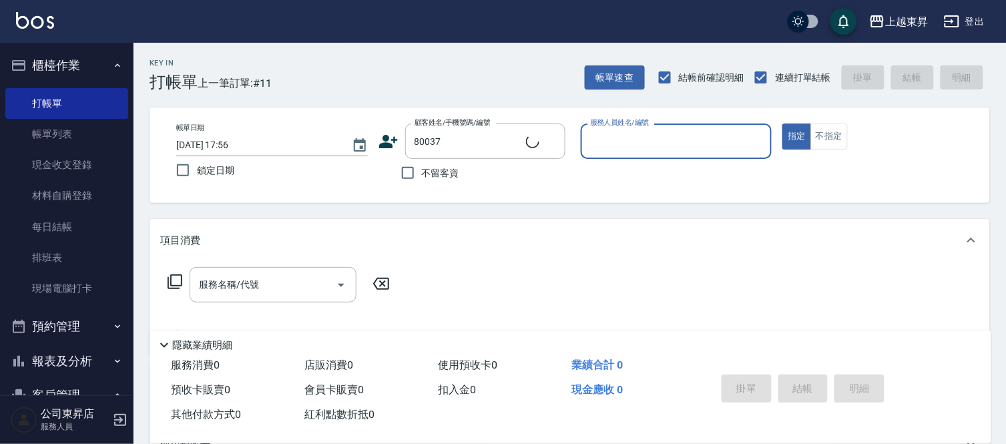
type input "[PERSON_NAME]媄/0920704363/80037"
type input "[PERSON_NAME]-08"
click at [222, 284] on div "服務名稱/代號 服務名稱/代號" at bounding box center [273, 284] width 167 height 35
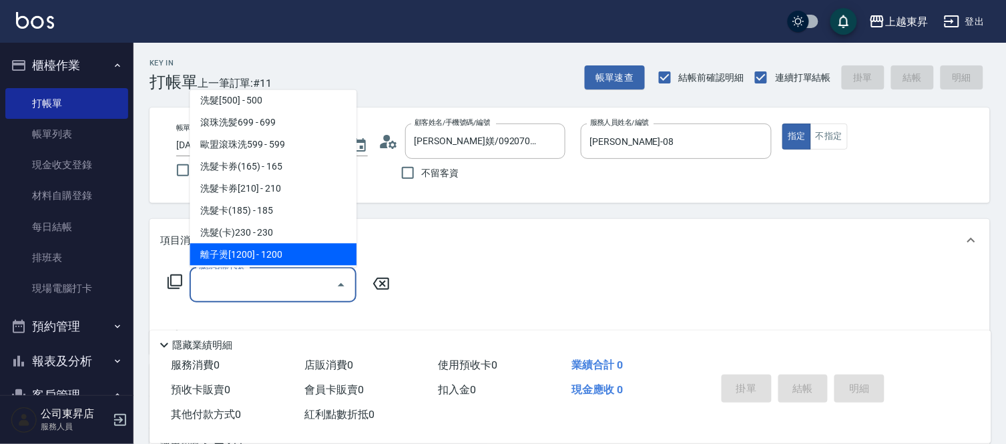
scroll to position [296, 0]
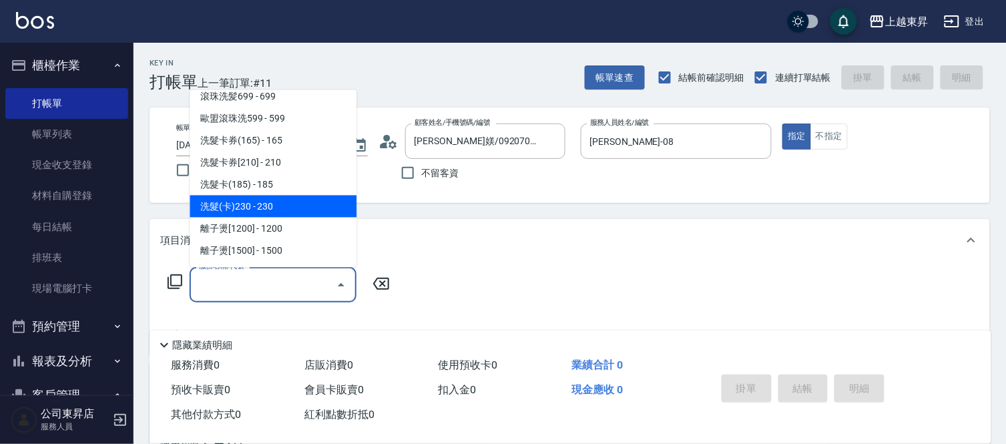
click at [276, 202] on span "洗髮(卡)230 - 230" at bounding box center [273, 207] width 167 height 22
type input "洗髮(卡)230(224)"
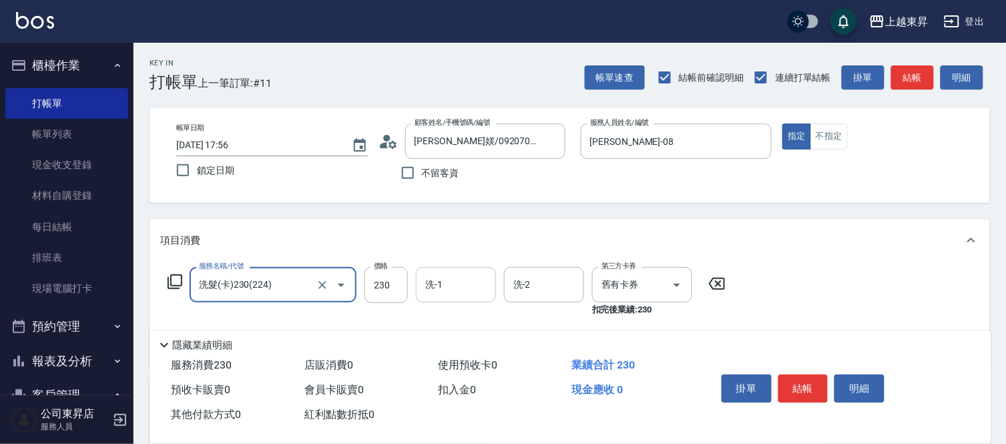
click at [442, 284] on div "洗-1 洗-1" at bounding box center [456, 284] width 80 height 35
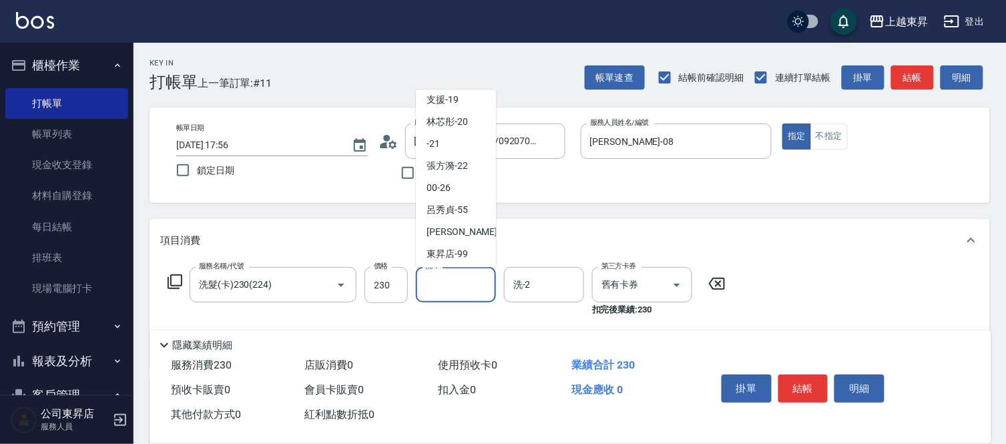
scroll to position [207, 0]
click at [455, 129] on div "林芯彤 -20" at bounding box center [456, 120] width 80 height 22
type input "林芯彤-20"
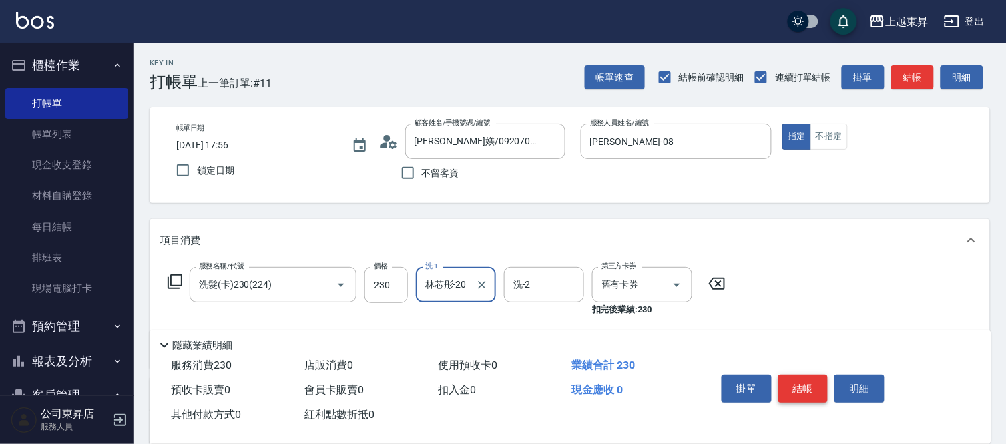
click at [802, 378] on button "結帳" at bounding box center [803, 388] width 50 height 28
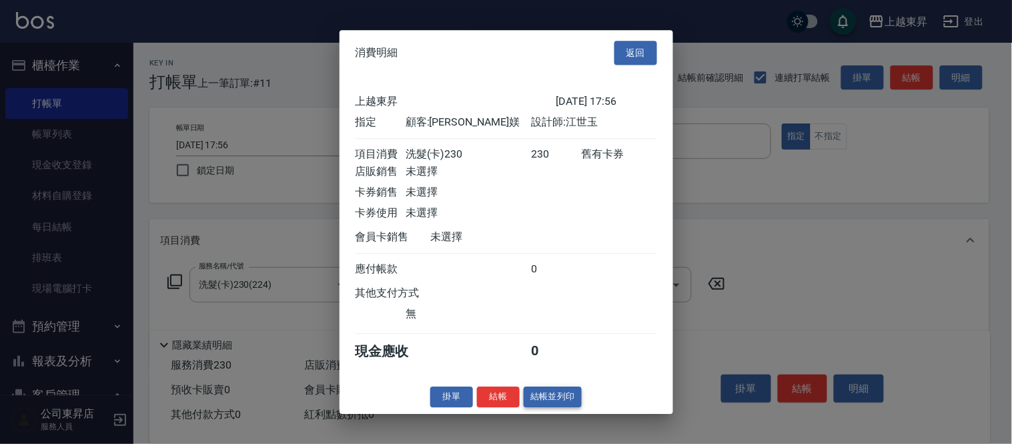
click at [549, 399] on button "結帳並列印" at bounding box center [553, 396] width 58 height 21
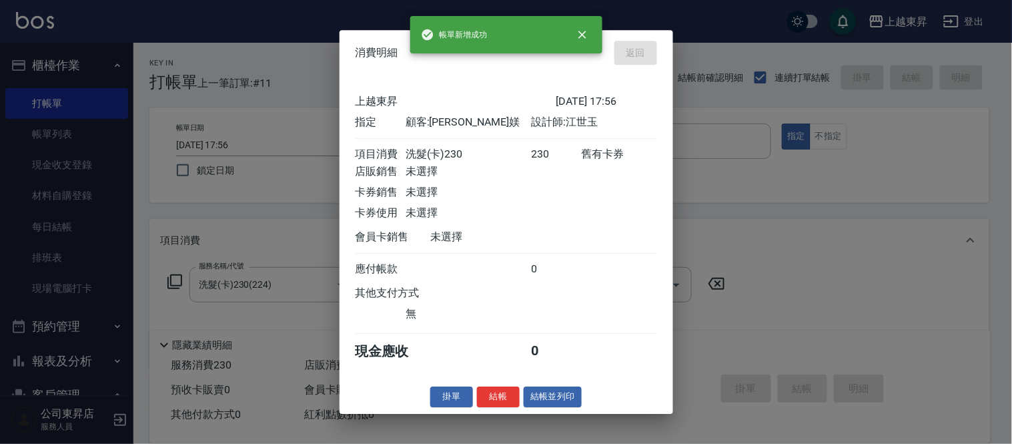
type input "[DATE] 17:59"
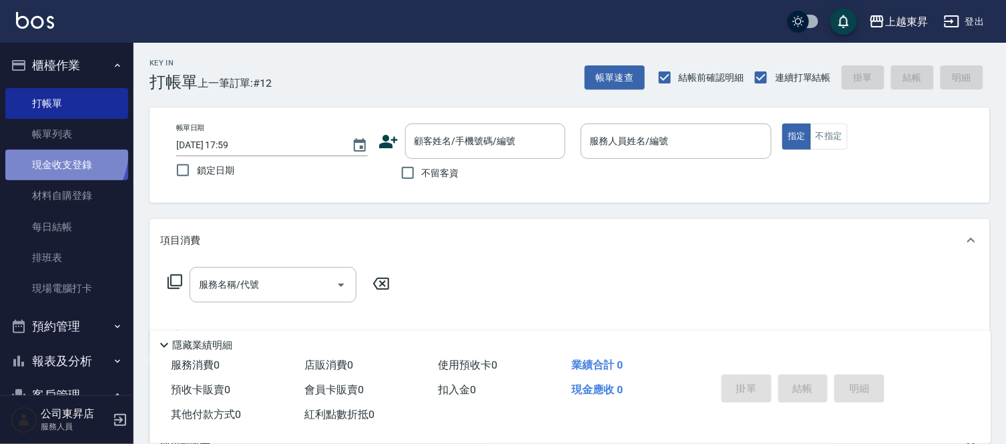
click at [48, 149] on link "現金收支登錄" at bounding box center [66, 164] width 123 height 31
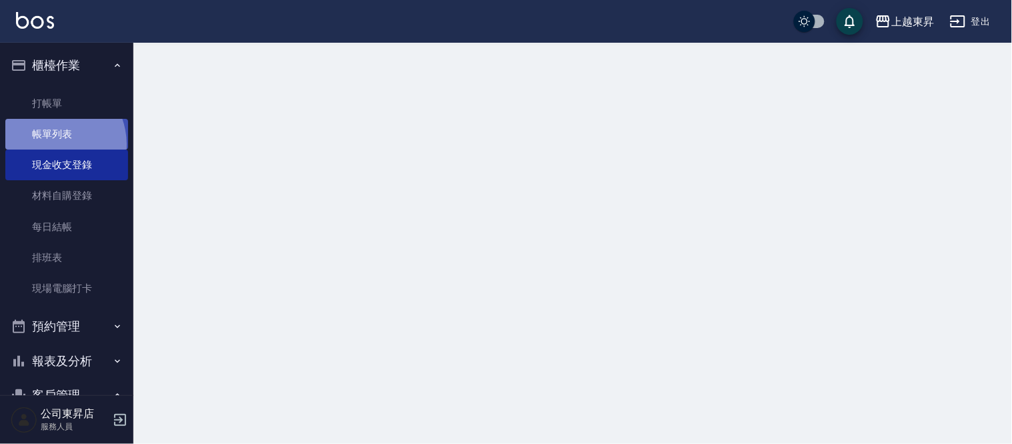
click at [51, 145] on link "帳單列表" at bounding box center [66, 134] width 123 height 31
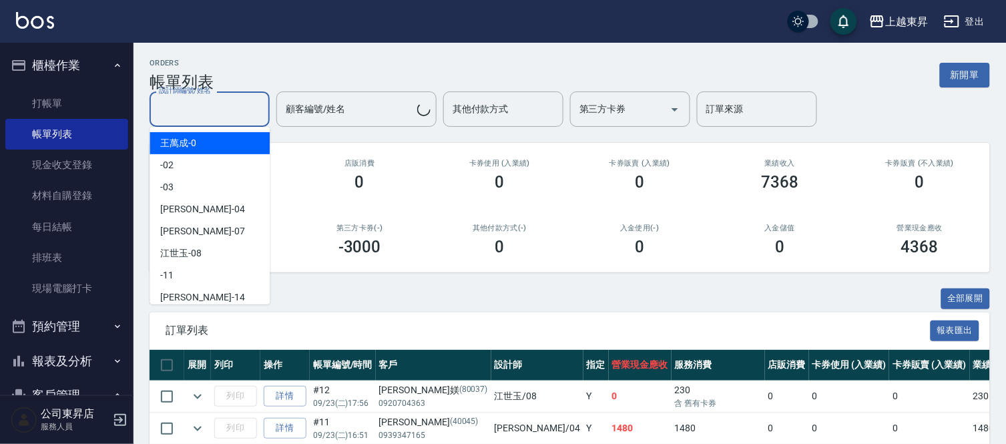
click at [208, 113] on input "設計師編號/姓名" at bounding box center [209, 108] width 108 height 23
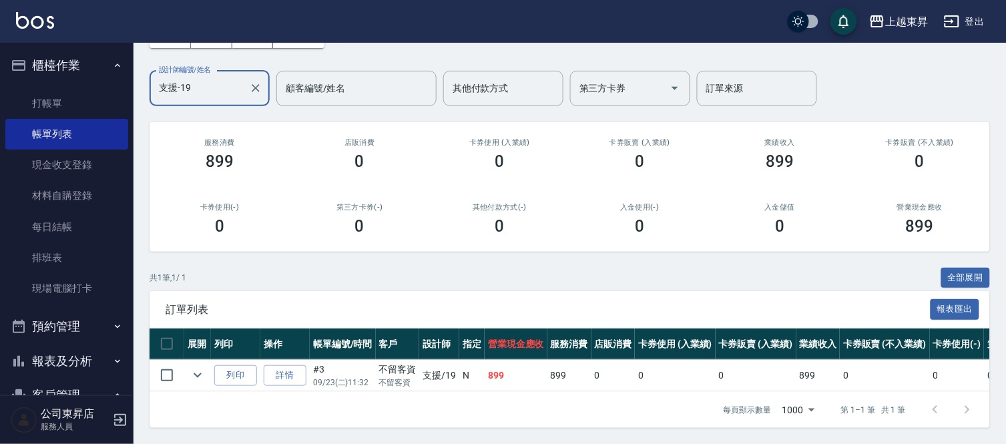
scroll to position [95, 0]
type input "支援-19"
click at [47, 108] on link "打帳單" at bounding box center [66, 103] width 123 height 31
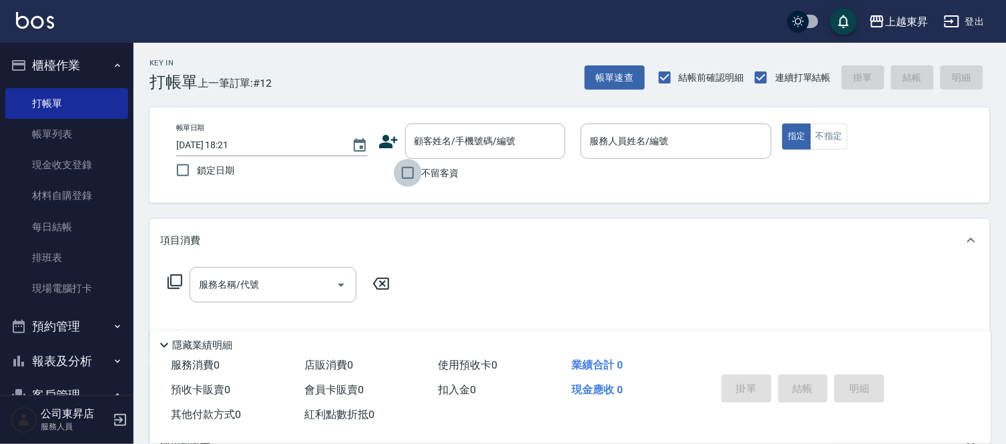
click at [405, 175] on input "不留客資" at bounding box center [408, 173] width 28 height 28
checkbox input "true"
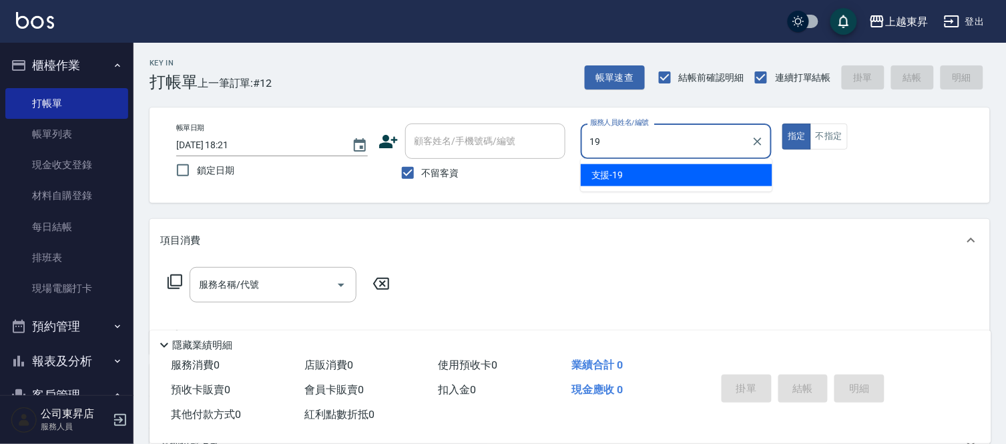
type input "支援-19"
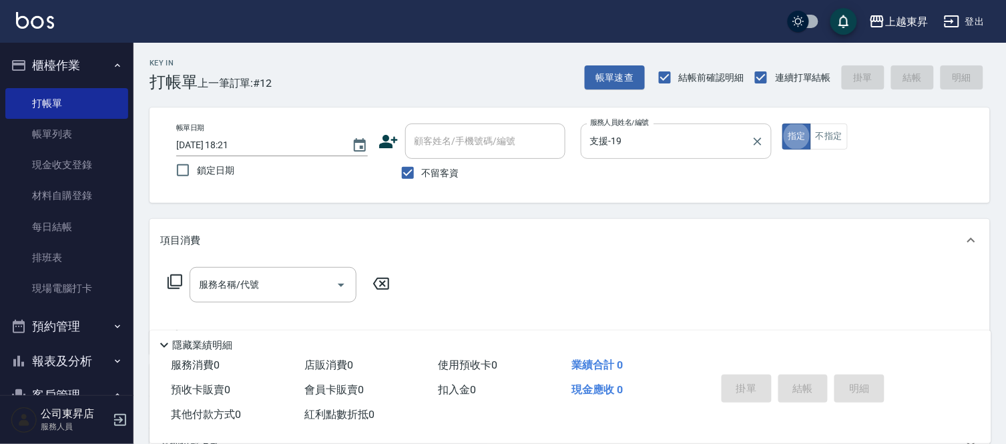
type button "true"
click at [815, 137] on button "不指定" at bounding box center [828, 136] width 37 height 26
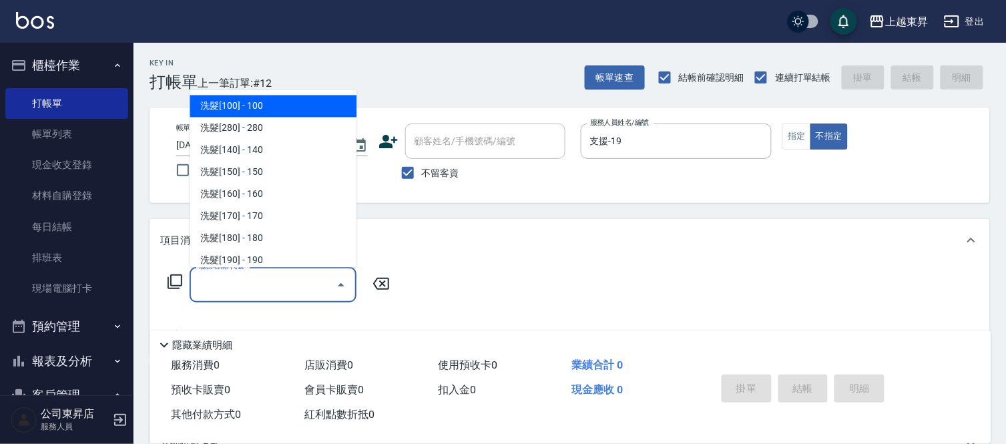
click at [303, 282] on input "服務名稱/代號" at bounding box center [263, 284] width 135 height 23
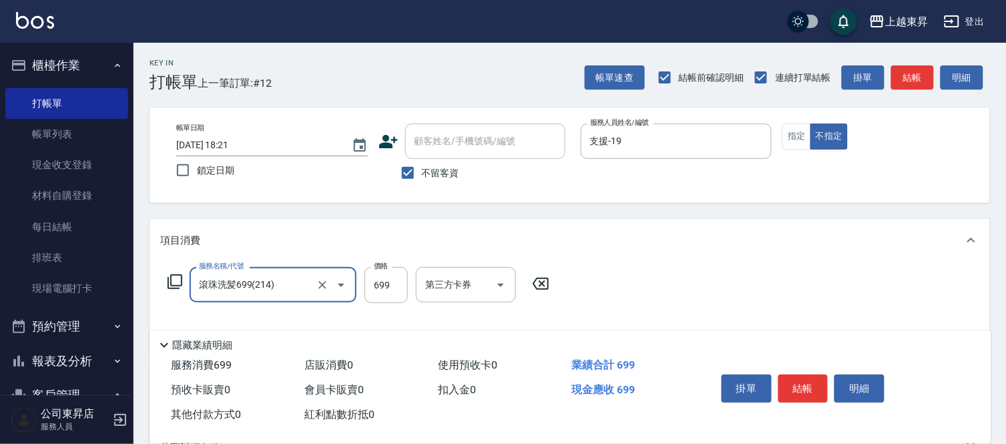
type input "滾珠洗髪699(214)"
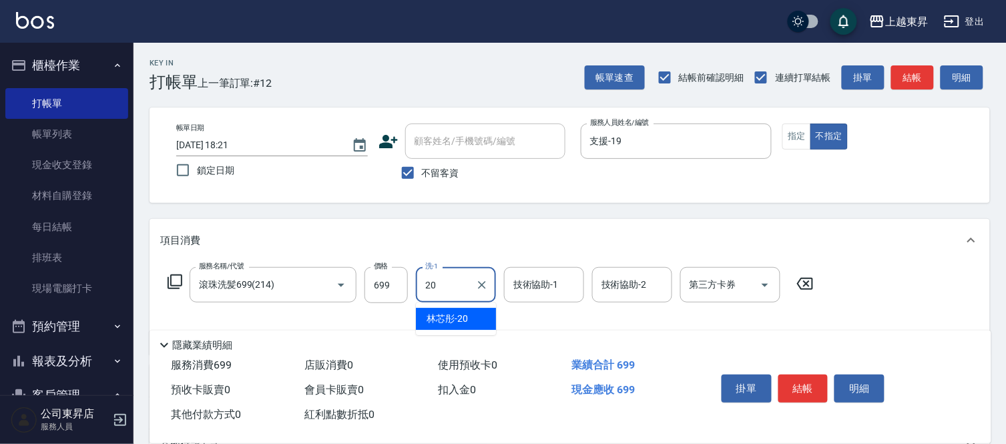
type input "林芯彤-20"
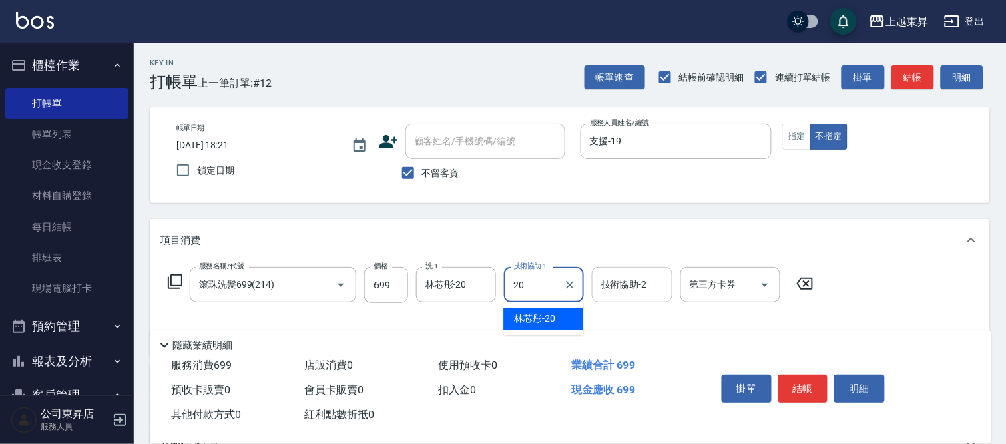
type input "林芯彤-20"
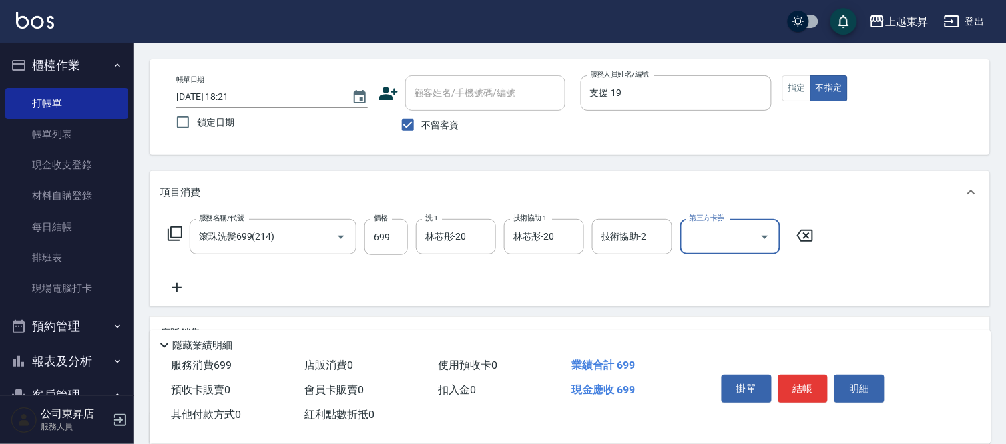
scroll to position [74, 0]
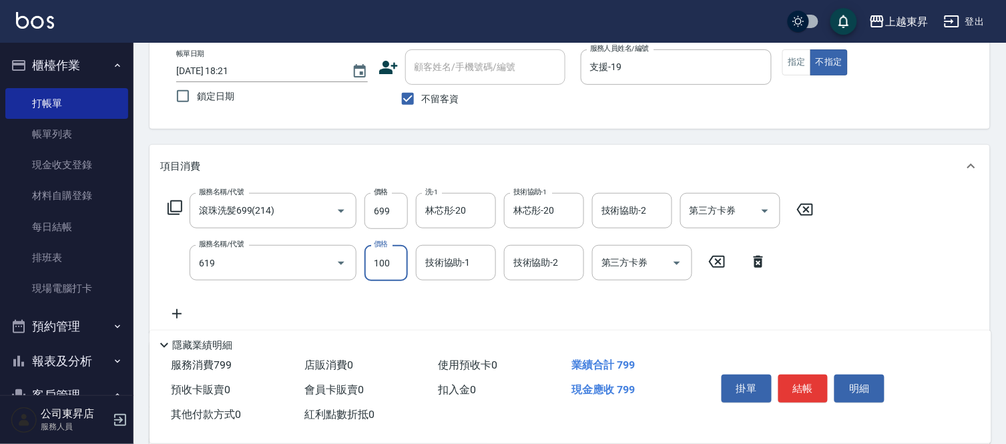
type input "煥彩.玻酸.晶膜.水療(619)"
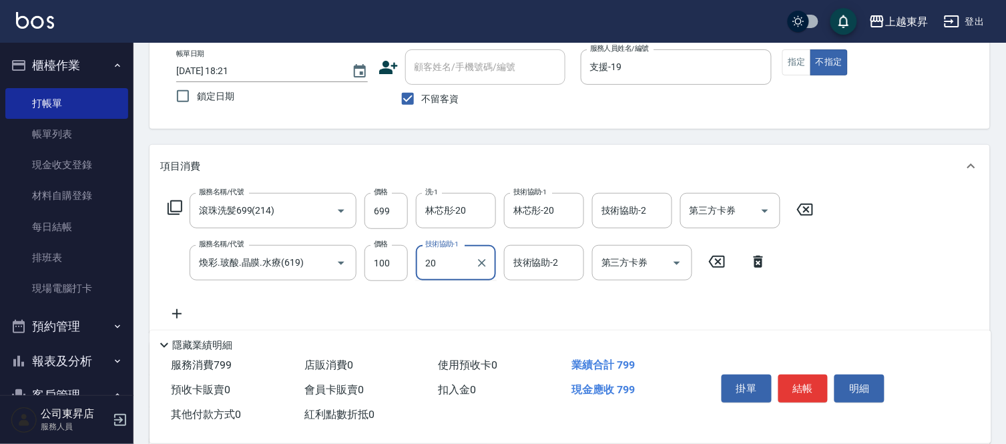
type input "林芯彤-20"
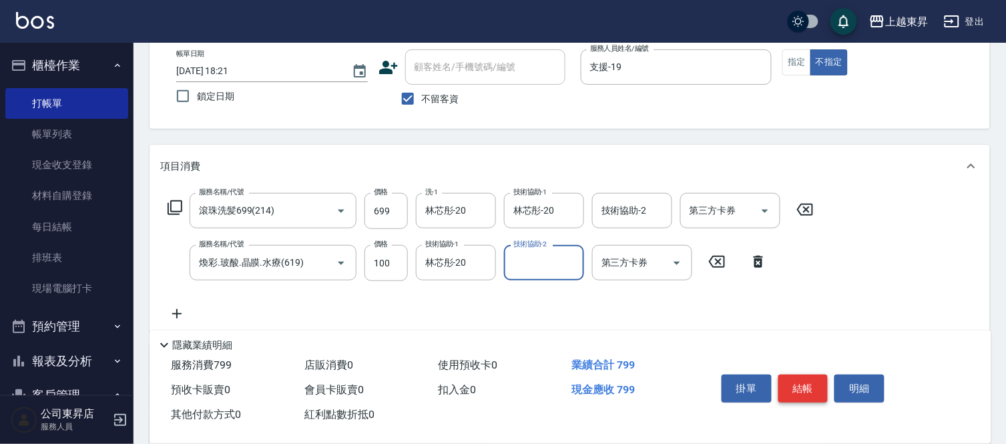
click at [795, 388] on button "結帳" at bounding box center [803, 388] width 50 height 28
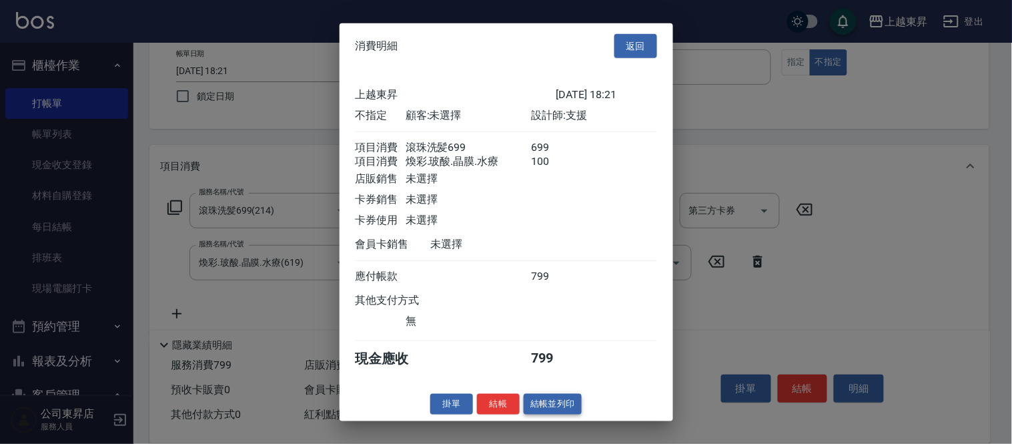
click at [553, 412] on button "結帳並列印" at bounding box center [553, 404] width 58 height 21
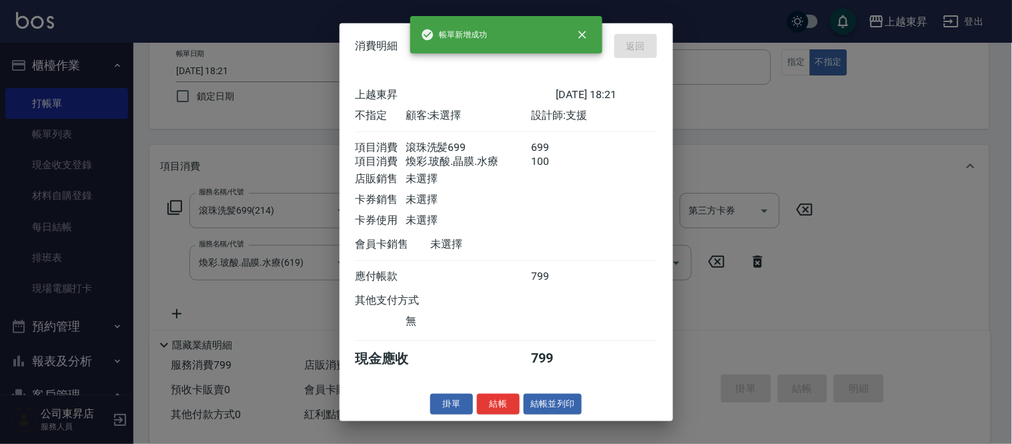
type input "[DATE] 18:22"
